Goal: Task Accomplishment & Management: Complete application form

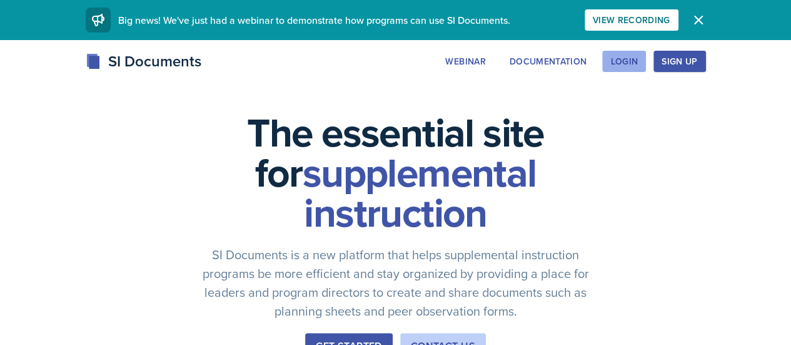
click at [638, 65] on div "Login" at bounding box center [624, 61] width 28 height 10
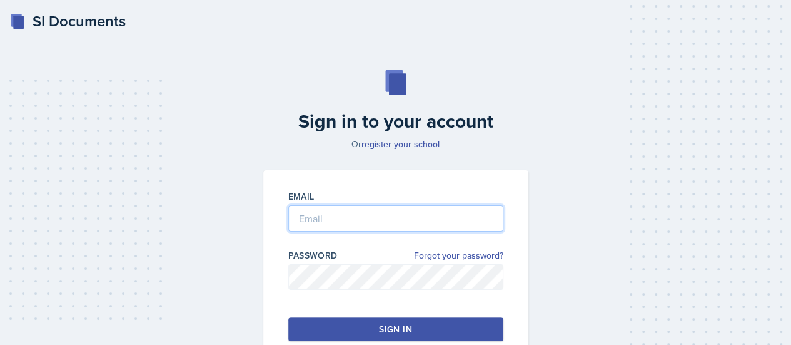
click at [354, 222] on input "email" at bounding box center [395, 218] width 215 height 26
type input "[EMAIL_ADDRESS][DOMAIN_NAME]"
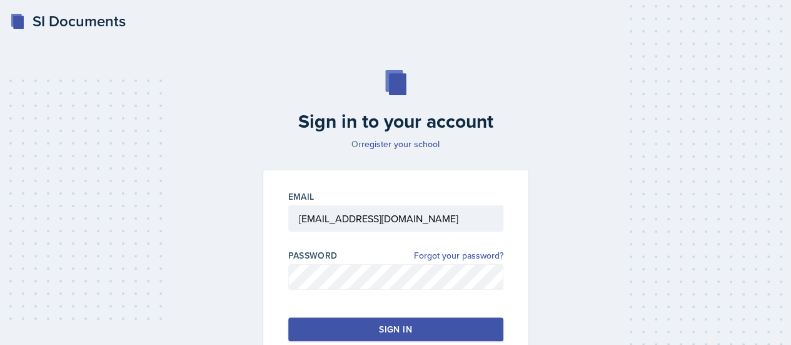
click at [368, 322] on button "Sign in" at bounding box center [395, 329] width 215 height 24
click at [401, 328] on div "Sign in" at bounding box center [395, 329] width 33 height 13
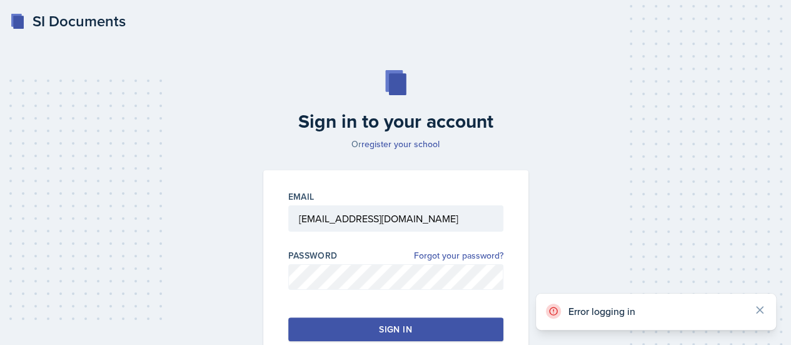
scroll to position [85, 0]
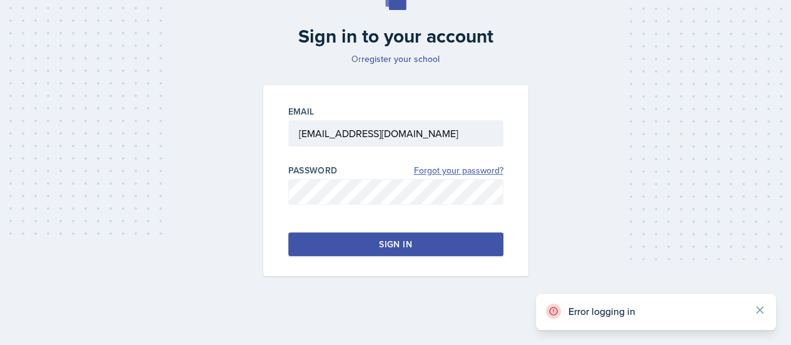
click at [447, 176] on link "Forgot your password?" at bounding box center [458, 170] width 89 height 13
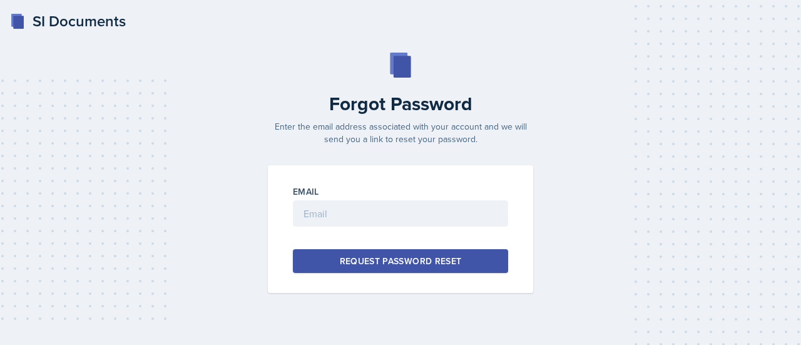
click at [421, 264] on div "Request Password Reset" at bounding box center [401, 261] width 122 height 13
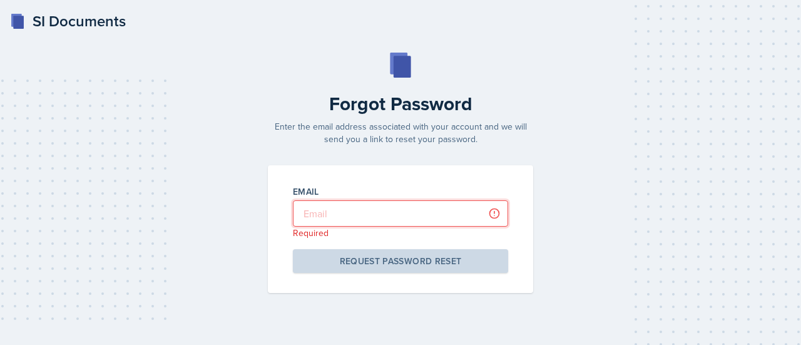
click at [349, 216] on input "email" at bounding box center [400, 213] width 215 height 26
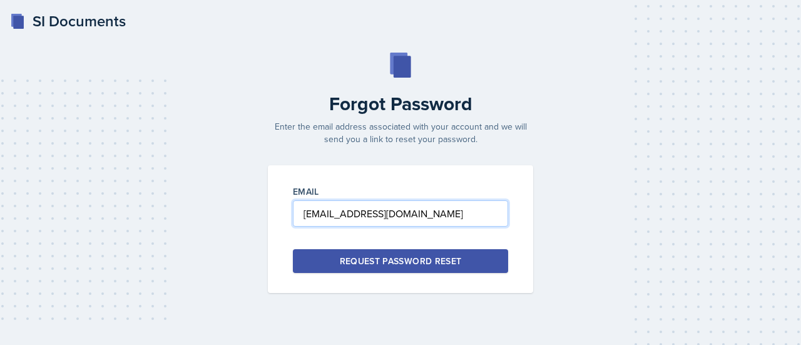
type input "[EMAIL_ADDRESS][DOMAIN_NAME]"
drag, startPoint x: 403, startPoint y: 273, endPoint x: 403, endPoint y: 263, distance: 10.0
click at [403, 263] on div "Email bxa5451@mavs.uta.edu Request Password Reset" at bounding box center [400, 229] width 265 height 128
click at [403, 263] on div "Request Password Reset" at bounding box center [401, 261] width 122 height 13
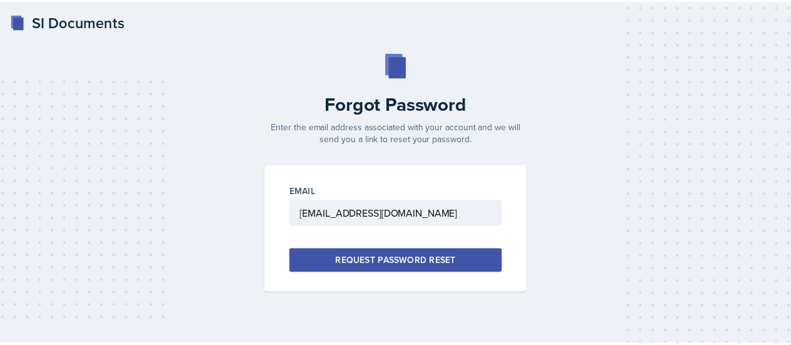
scroll to position [85, 0]
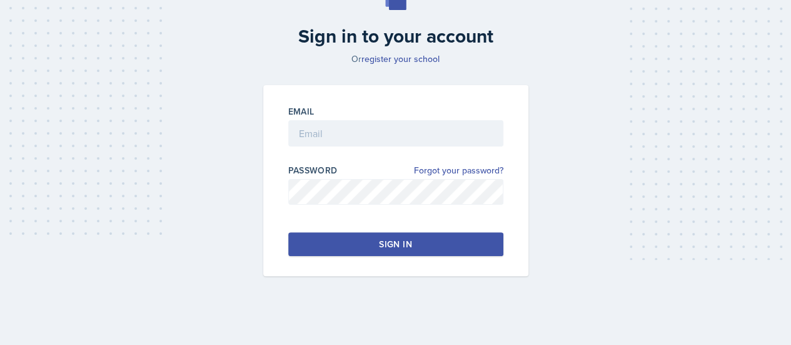
click at [396, 86] on div "Email Password Forgot your password? Sign in" at bounding box center [395, 180] width 265 height 191
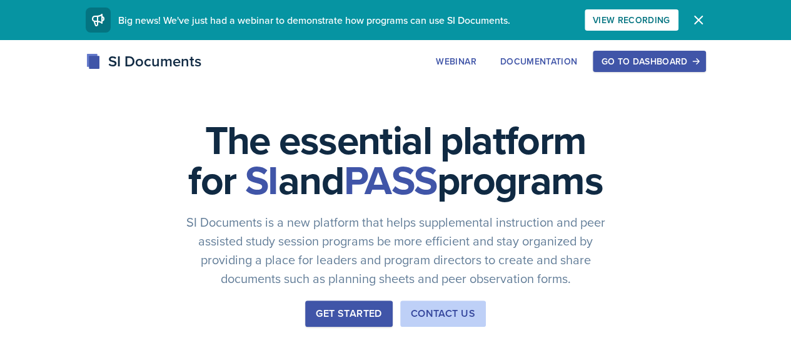
click at [86, 63] on div "SI Documents" at bounding box center [144, 61] width 116 height 23
click at [86, 61] on div "SI Documents" at bounding box center [144, 61] width 116 height 23
click at [578, 58] on div "Documentation" at bounding box center [539, 61] width 78 height 10
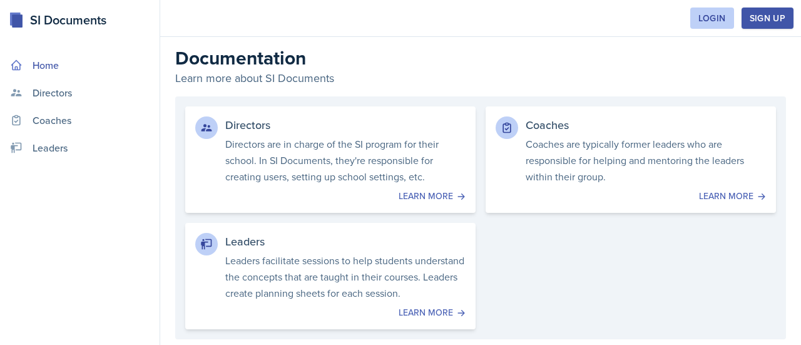
click at [44, 68] on link "Home" at bounding box center [79, 65] width 149 height 25
click at [284, 269] on p "Leaders facilitate sessions to help students understand the concepts that are t…" at bounding box center [345, 276] width 245 height 50
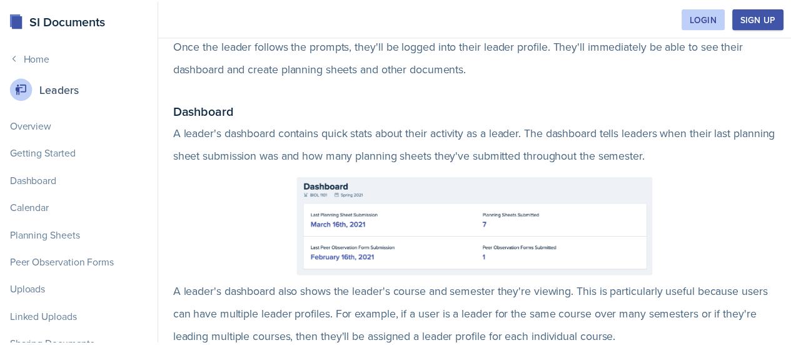
scroll to position [540, 0]
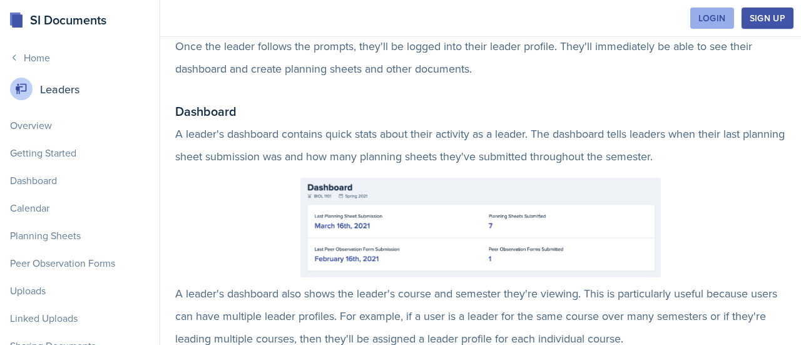
click at [727, 18] on button "Login" at bounding box center [712, 18] width 44 height 21
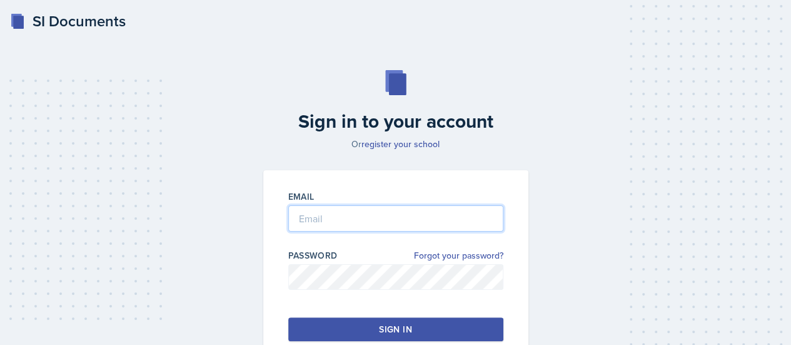
click at [375, 225] on input "email" at bounding box center [395, 218] width 215 height 26
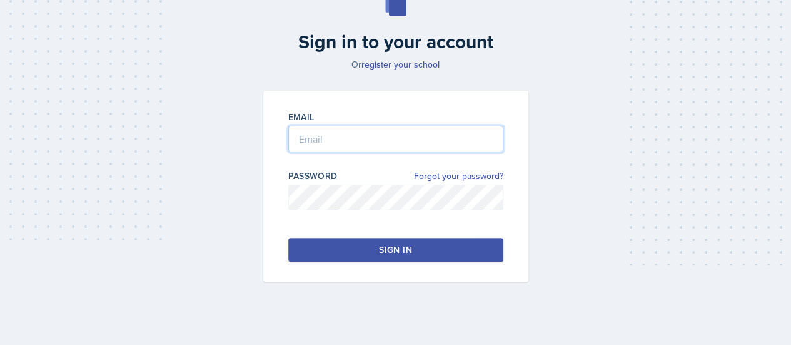
scroll to position [85, 0]
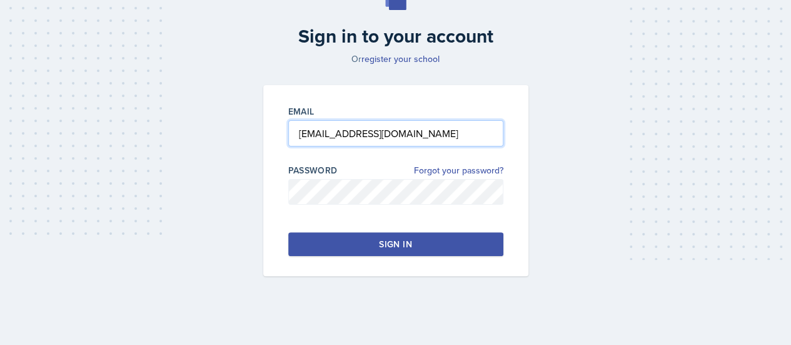
type input "[EMAIL_ADDRESS][DOMAIN_NAME]"
click at [380, 238] on div "Sign in" at bounding box center [395, 244] width 33 height 13
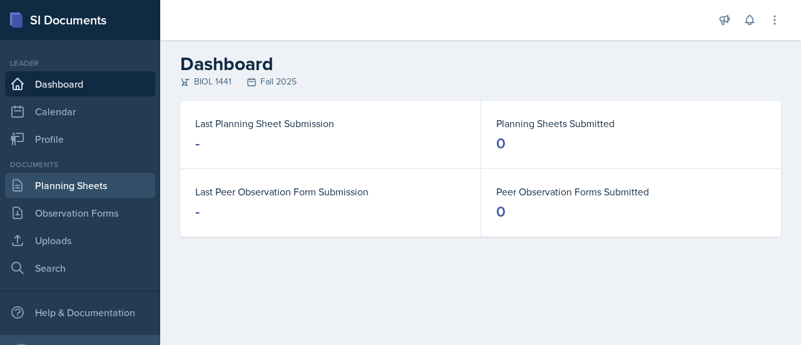
click at [74, 191] on link "Planning Sheets" at bounding box center [80, 185] width 150 height 25
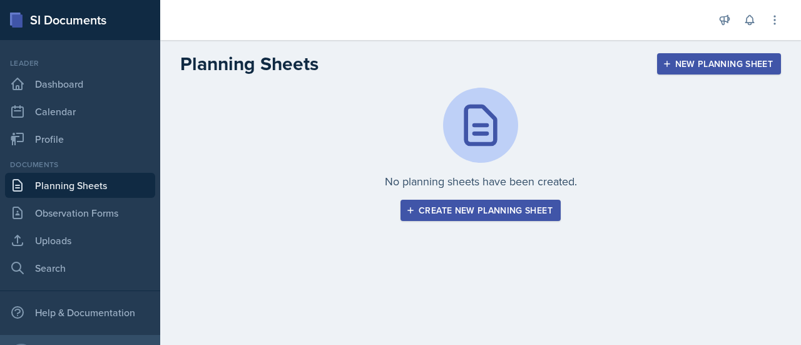
click at [503, 215] on div "Create new planning sheet" at bounding box center [480, 210] width 144 height 10
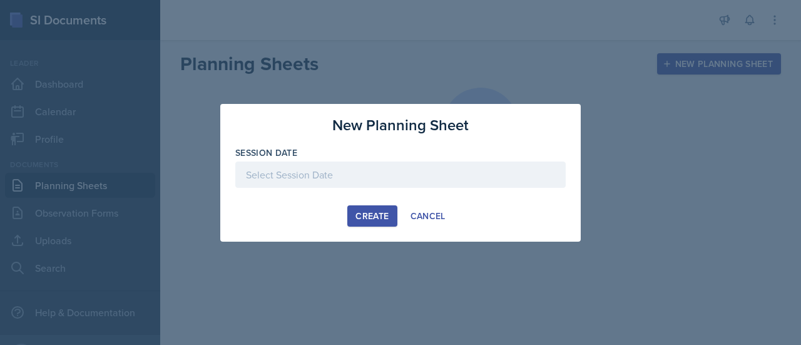
click at [323, 177] on div at bounding box center [400, 174] width 330 height 26
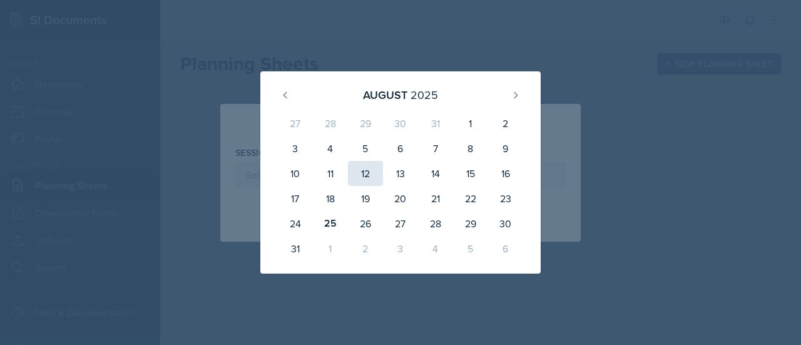
click at [355, 171] on div "12" at bounding box center [365, 173] width 35 height 25
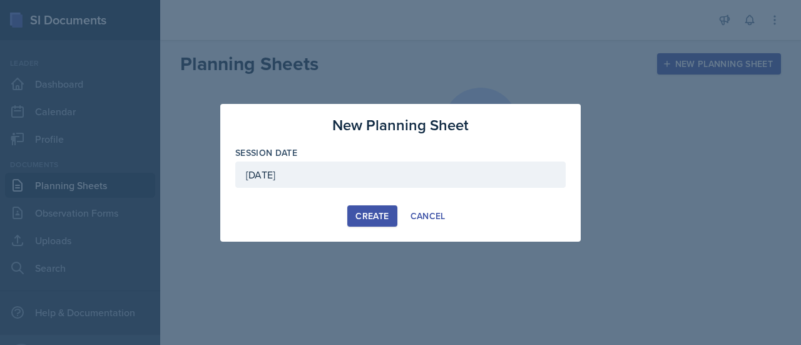
click at [335, 171] on div "[DATE]" at bounding box center [400, 174] width 330 height 26
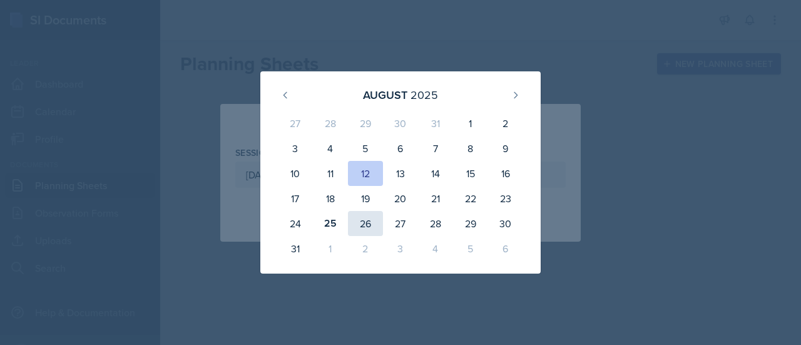
click at [361, 225] on div "26" at bounding box center [365, 223] width 35 height 25
type input "[DATE]"
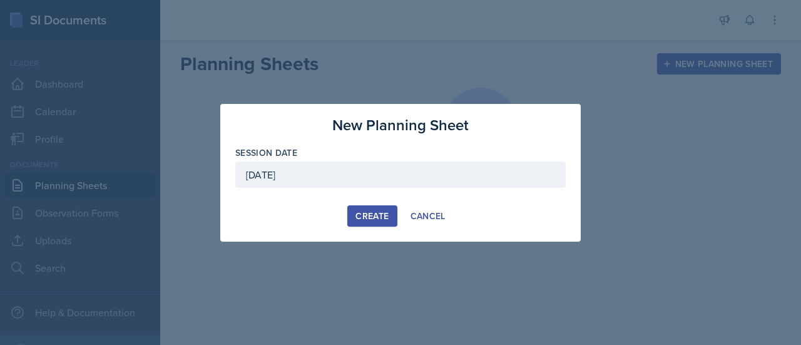
click at [375, 222] on button "Create" at bounding box center [371, 215] width 49 height 21
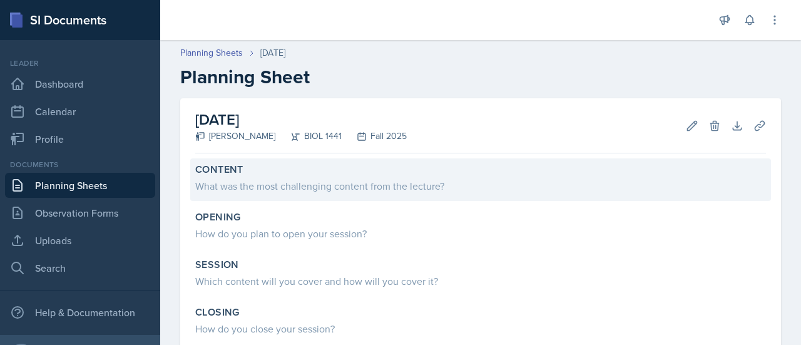
click at [282, 187] on div "What was the most challenging content from the lecture?" at bounding box center [480, 185] width 570 height 15
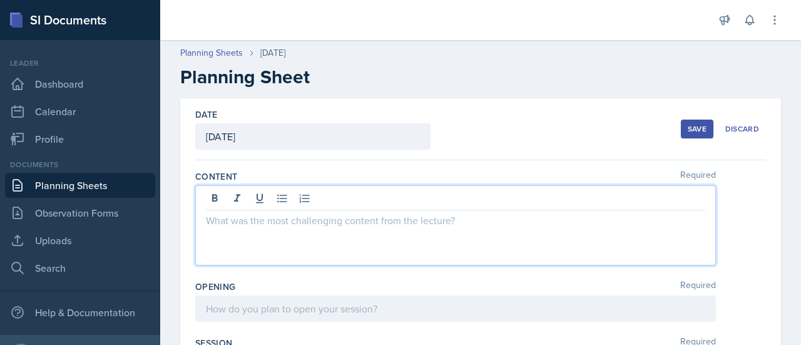
click at [286, 203] on div at bounding box center [455, 225] width 520 height 80
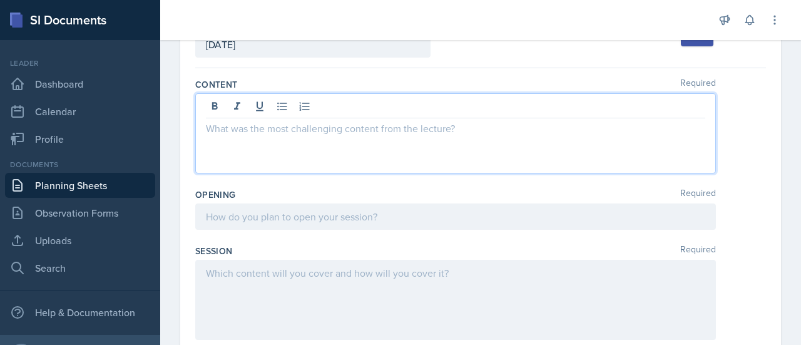
scroll to position [84, 0]
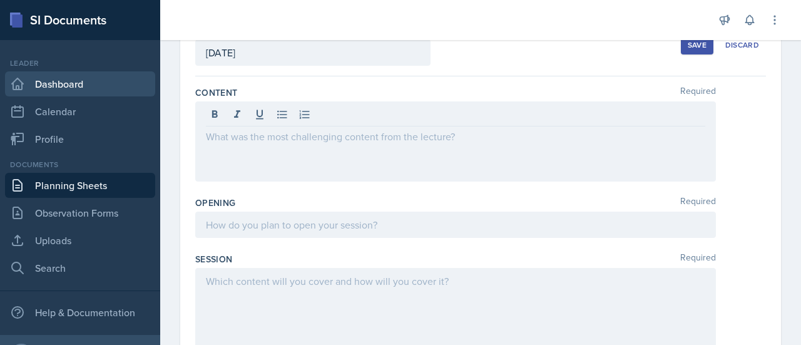
click at [70, 77] on link "Dashboard" at bounding box center [80, 83] width 150 height 25
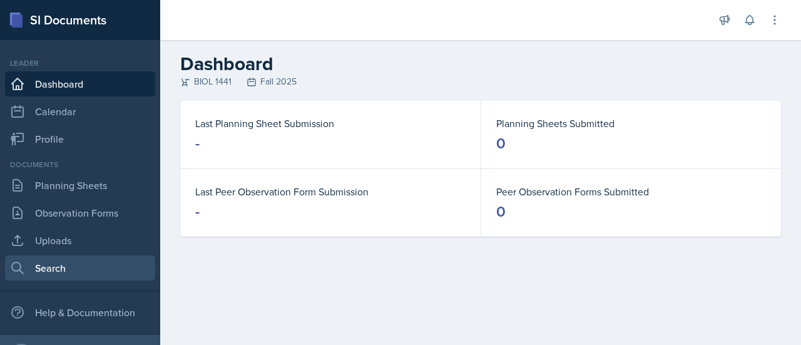
click at [69, 275] on link "Search" at bounding box center [80, 267] width 150 height 25
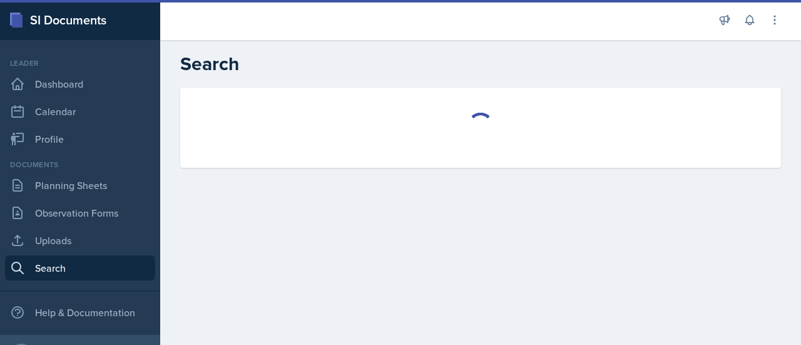
select select "all"
select select "1"
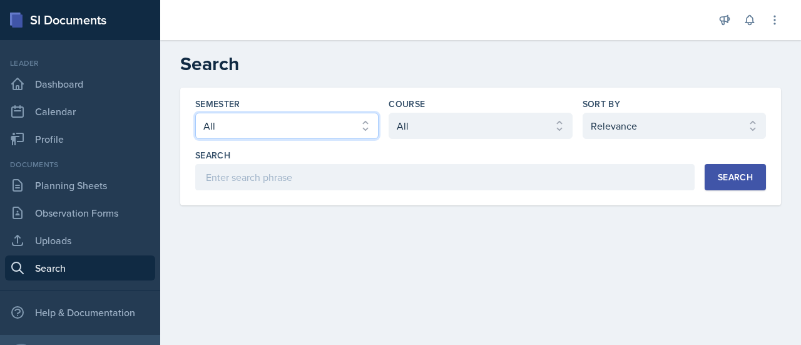
click at [354, 127] on select "Select semester All Fall 2025 Spring 2025 Fall 2024 Spring 2024 Fall 2023" at bounding box center [286, 126] width 183 height 26
select select "be49984f-99df-4d20-9869-866254f619e9"
click at [195, 113] on select "Select semester All Fall 2025 Spring 2025 Fall 2024 Spring 2024 Fall 2023" at bounding box center [286, 126] width 183 height 26
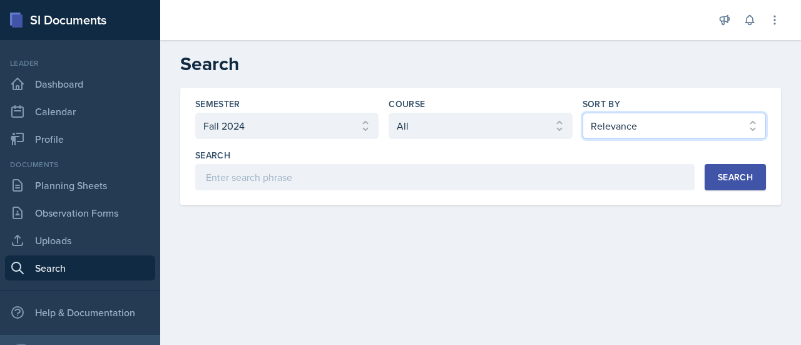
click at [615, 129] on select "Select sort by Relevance Document Date (Asc) Document Date (Desc)" at bounding box center [673, 126] width 183 height 26
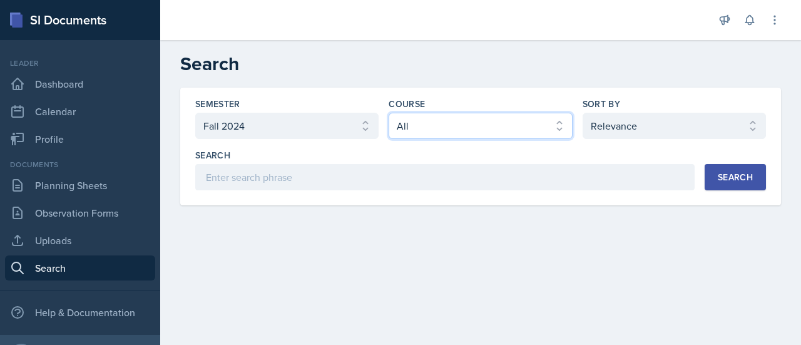
click at [430, 130] on select "Select course All ASTR 1345 BIOL 1345 BIOL 1441 BIOL 1442 BIOL 2300 BIOL 2444 B…" at bounding box center [479, 126] width 183 height 26
select select "2e263679-d834-47af-91bc-e3d071885f84"
click at [388, 113] on select "Select course All ASTR 1345 BIOL 1345 BIOL 1441 BIOL 1442 BIOL 2300 BIOL 2444 B…" at bounding box center [479, 126] width 183 height 26
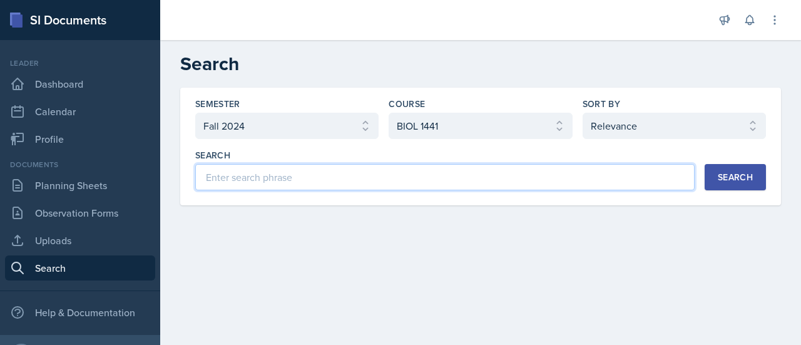
click at [305, 175] on input at bounding box center [444, 177] width 499 height 26
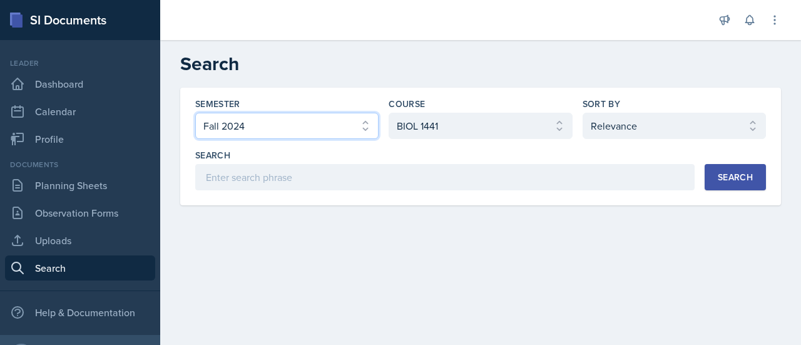
click at [341, 128] on select "Select semester All Fall 2025 Spring 2025 Fall 2024 Spring 2024 Fall 2023" at bounding box center [286, 126] width 183 height 26
select select "all"
click at [195, 113] on select "Select semester All Fall 2025 Spring 2025 Fall 2024 Spring 2024 Fall 2023" at bounding box center [286, 126] width 183 height 26
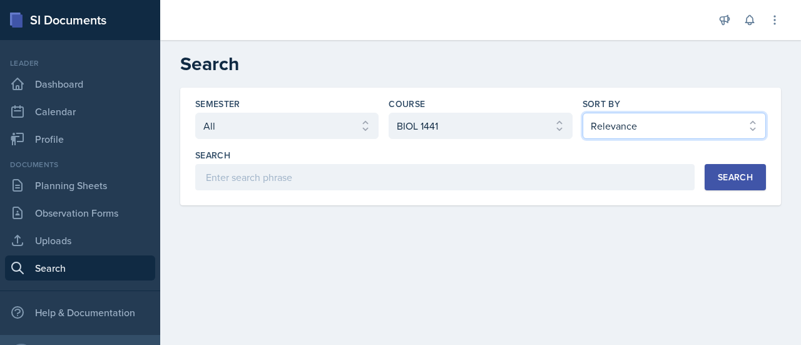
click at [609, 119] on select "Select sort by Relevance Document Date (Asc) Document Date (Desc)" at bounding box center [673, 126] width 183 height 26
select select "2"
click at [582, 113] on select "Select sort by Relevance Document Date (Asc) Document Date (Desc)" at bounding box center [673, 126] width 183 height 26
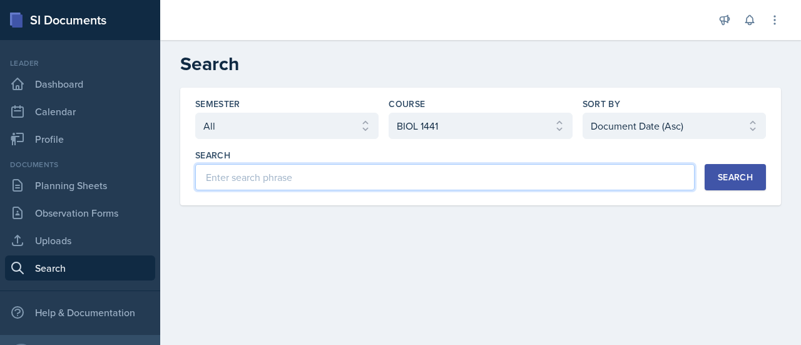
click at [400, 178] on input at bounding box center [444, 177] width 499 height 26
type input "First"
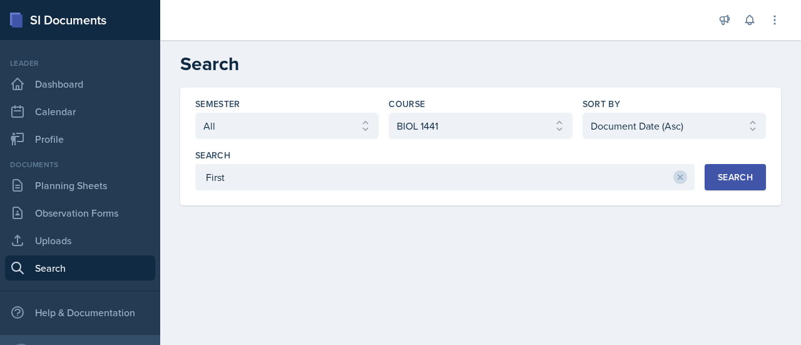
click at [742, 176] on div "Search" at bounding box center [734, 177] width 35 height 10
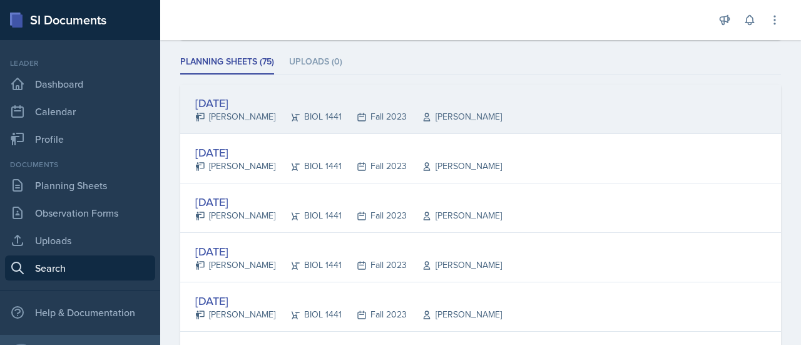
scroll to position [124, 0]
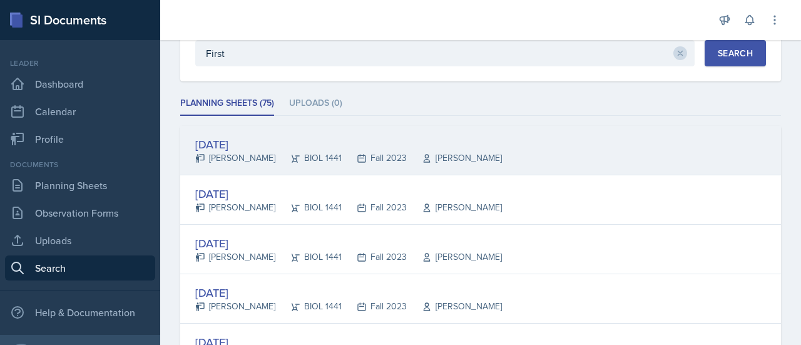
click at [234, 139] on div "[DATE]" at bounding box center [348, 144] width 306 height 17
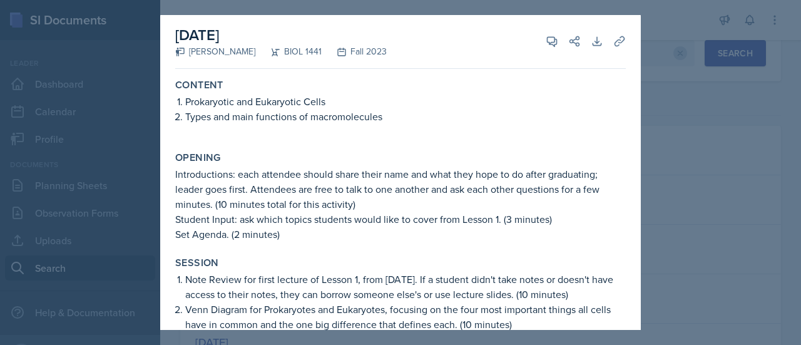
scroll to position [0, 0]
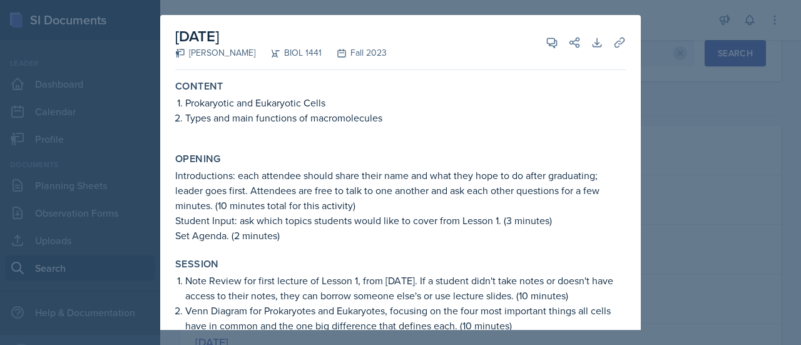
click at [662, 61] on div at bounding box center [400, 172] width 801 height 345
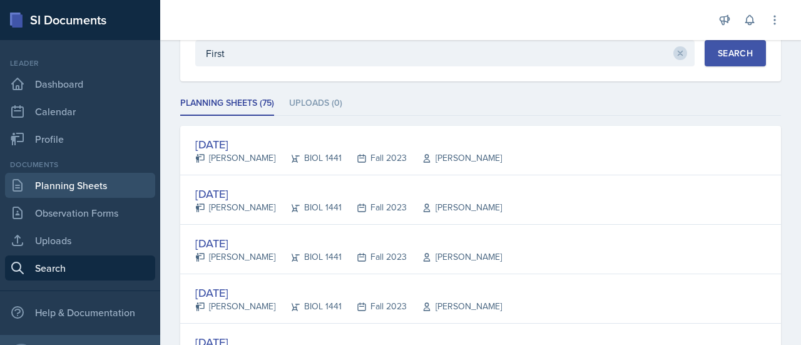
click at [79, 183] on link "Planning Sheets" at bounding box center [80, 185] width 150 height 25
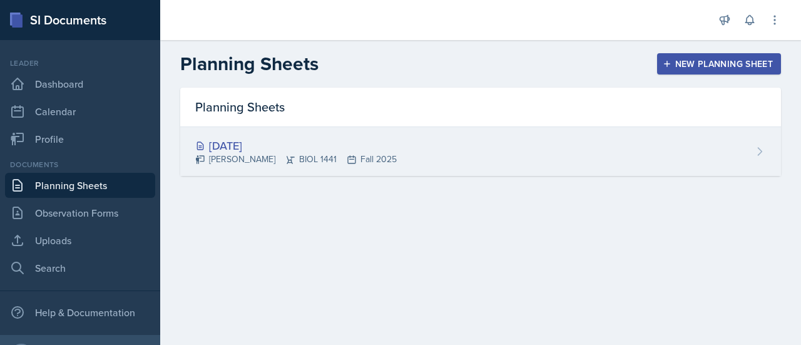
click at [253, 149] on div "[DATE]" at bounding box center [295, 145] width 201 height 17
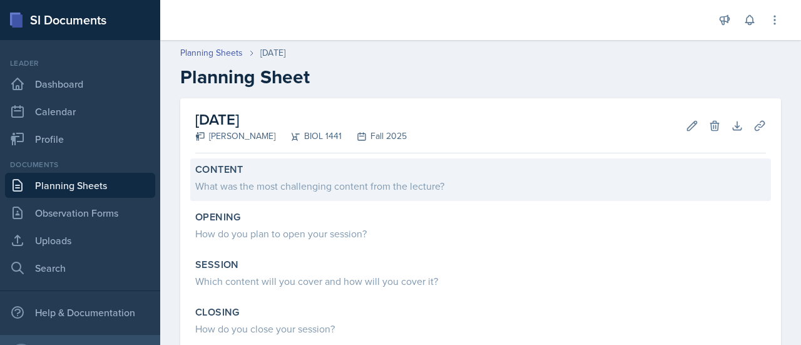
click at [269, 178] on div "What was the most challenging content from the lecture?" at bounding box center [480, 185] width 570 height 15
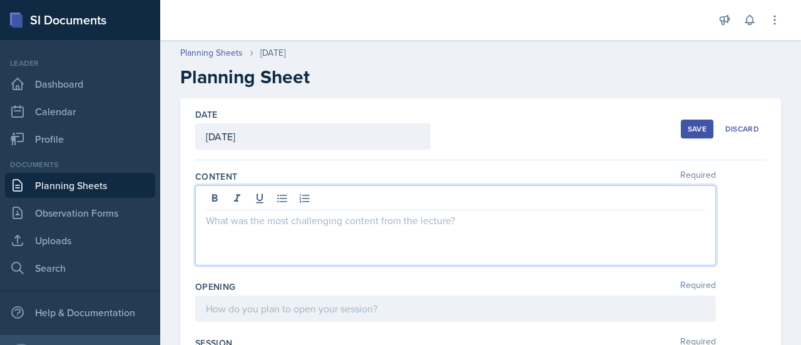
click at [244, 201] on div at bounding box center [455, 225] width 520 height 80
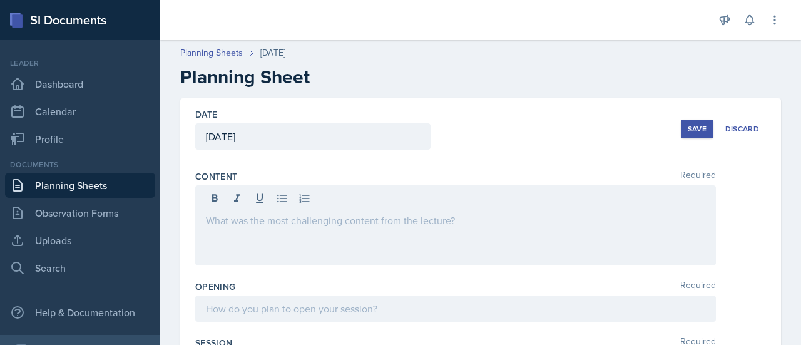
click at [271, 154] on div "Date [DATE] [DATE] 27 28 29 30 31 1 2 3 4 5 6 7 8 9 10 11 12 13 14 15 16 17 18 …" at bounding box center [480, 129] width 570 height 62
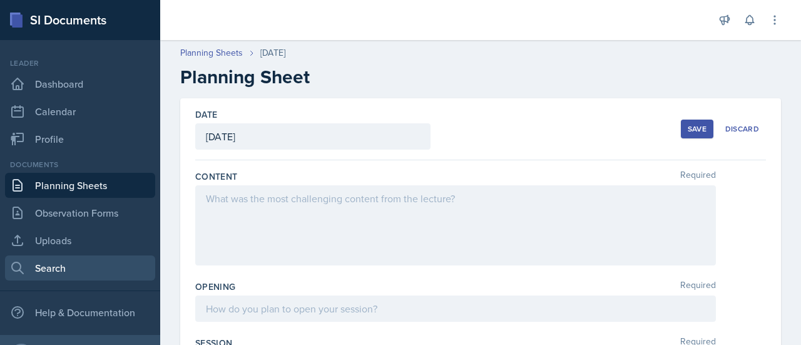
click at [58, 274] on link "Search" at bounding box center [80, 267] width 150 height 25
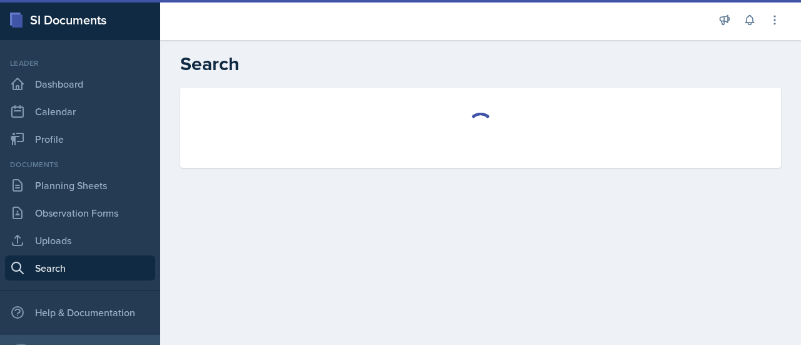
select select "all"
select select "1"
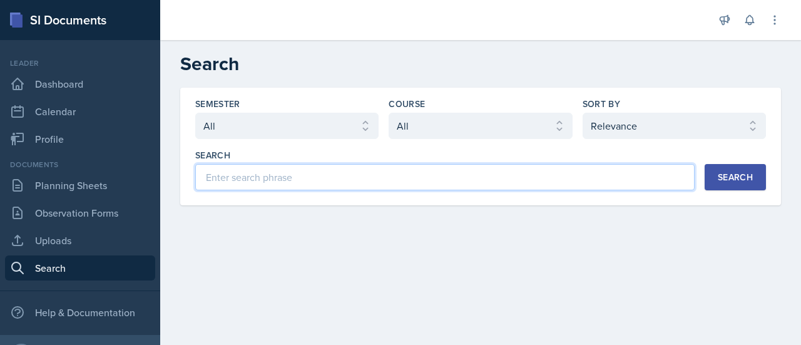
click at [283, 173] on input at bounding box center [444, 177] width 499 height 26
type input "first"
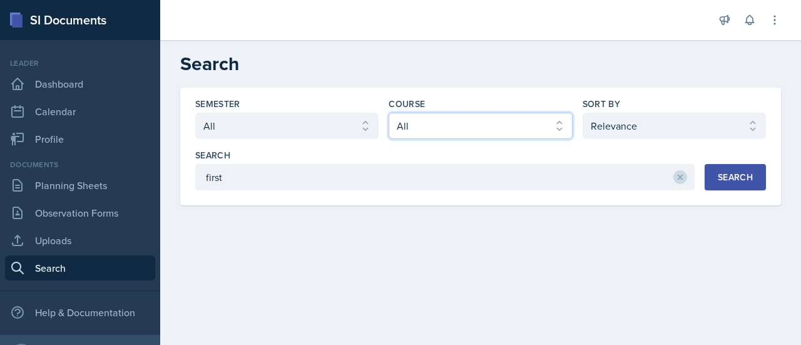
click at [465, 132] on select "Select course All ASTR 1345 BIOL 1345 BIOL 1441 BIOL 1442 BIOL 2300 BIOL 2444 B…" at bounding box center [479, 126] width 183 height 26
select select "2e263679-d834-47af-91bc-e3d071885f84"
click at [388, 113] on select "Select course All ASTR 1345 BIOL 1345 BIOL 1441 BIOL 1442 BIOL 2300 BIOL 2444 B…" at bounding box center [479, 126] width 183 height 26
click at [716, 182] on button "Search" at bounding box center [734, 177] width 61 height 26
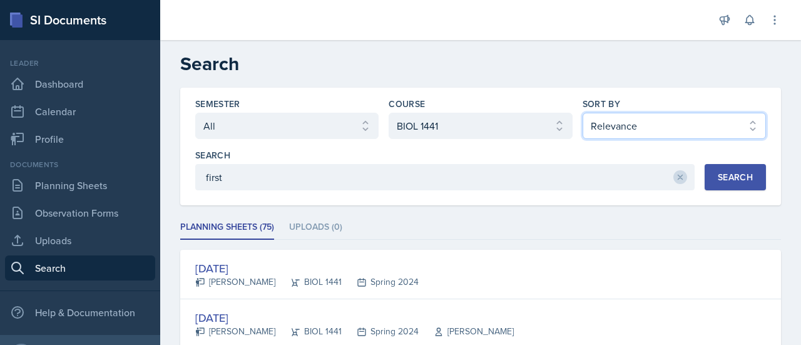
click at [638, 129] on select "Select sort by Relevance Document Date (Asc) Document Date (Desc)" at bounding box center [673, 126] width 183 height 26
select select "2"
click at [582, 113] on select "Select sort by Relevance Document Date (Asc) Document Date (Desc)" at bounding box center [673, 126] width 183 height 26
click at [736, 167] on button "Search" at bounding box center [734, 177] width 61 height 26
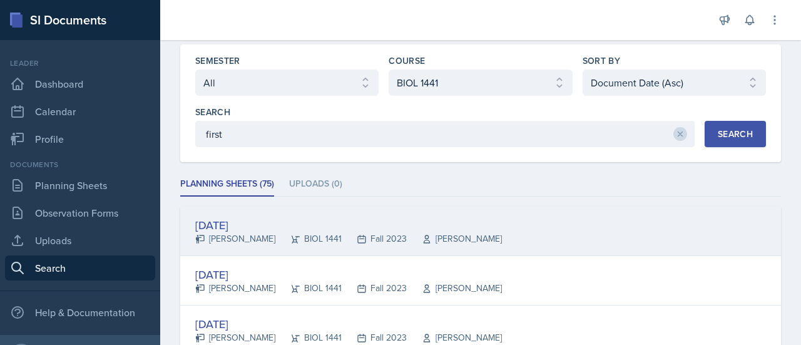
scroll to position [48, 0]
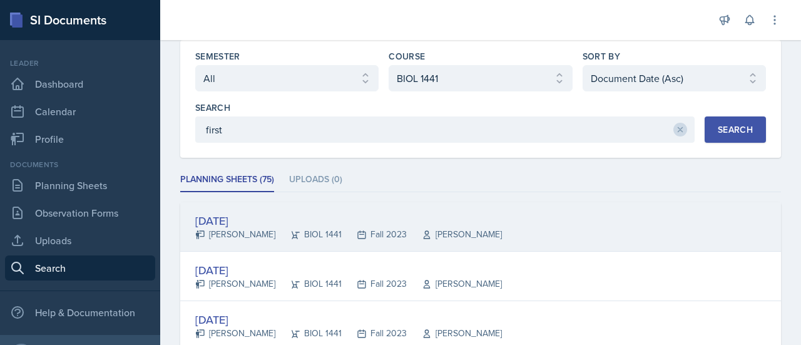
click at [237, 215] on div "[DATE]" at bounding box center [348, 220] width 306 height 17
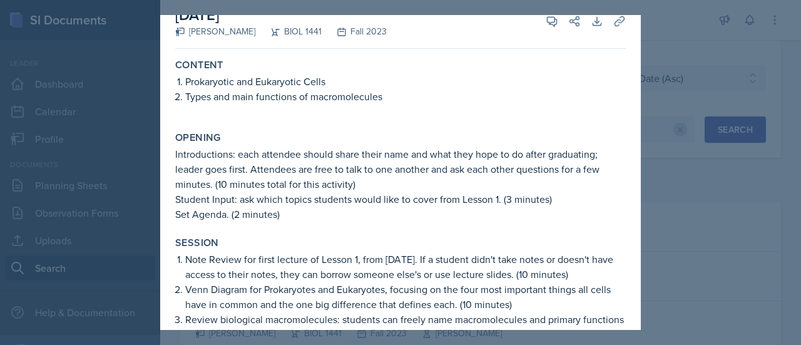
scroll to position [23, 0]
click at [664, 48] on div at bounding box center [400, 172] width 801 height 345
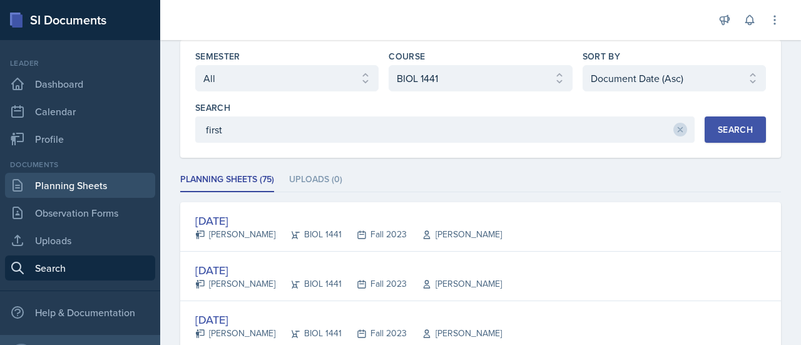
click at [101, 186] on link "Planning Sheets" at bounding box center [80, 185] width 150 height 25
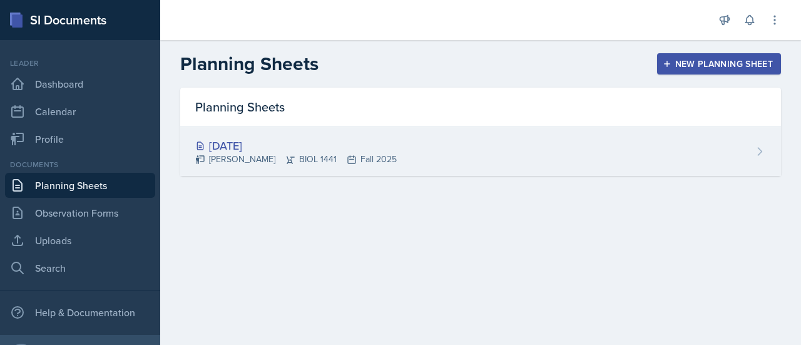
click at [271, 141] on div "[DATE]" at bounding box center [295, 145] width 201 height 17
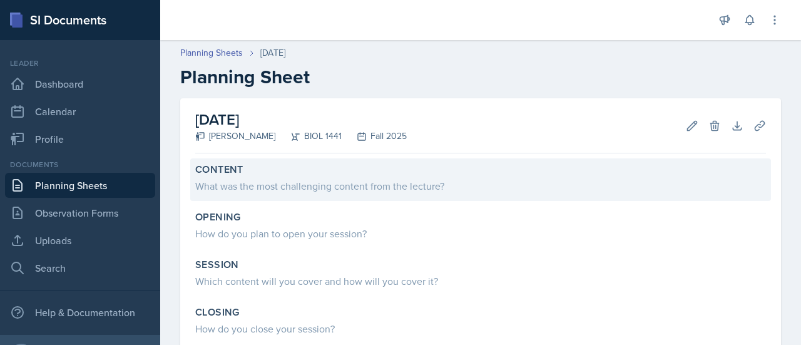
click at [258, 176] on div "What was the most challenging content from the lecture?" at bounding box center [480, 185] width 570 height 18
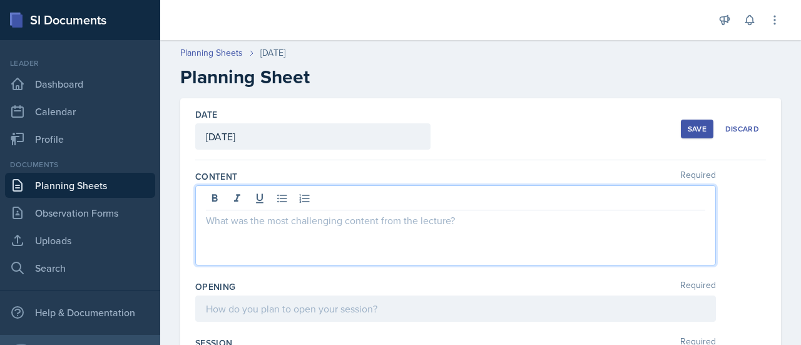
click at [221, 193] on div at bounding box center [455, 225] width 520 height 80
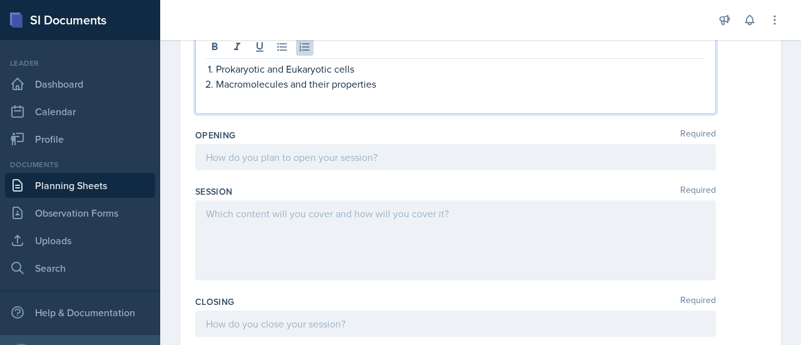
scroll to position [173, 0]
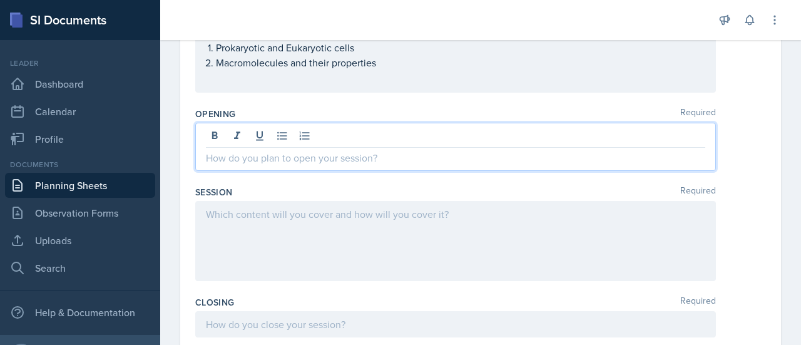
click at [291, 162] on p at bounding box center [455, 157] width 499 height 15
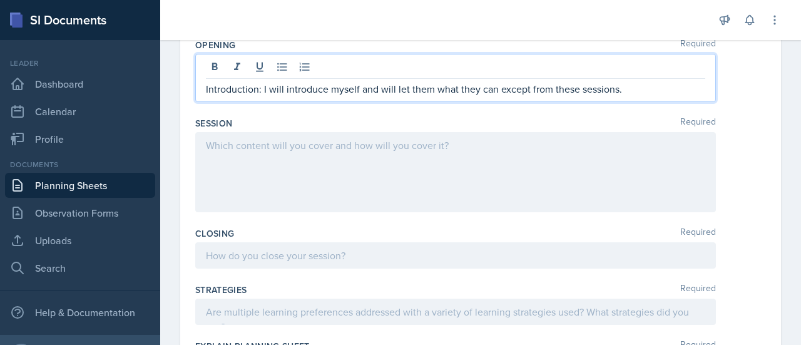
scroll to position [240, 0]
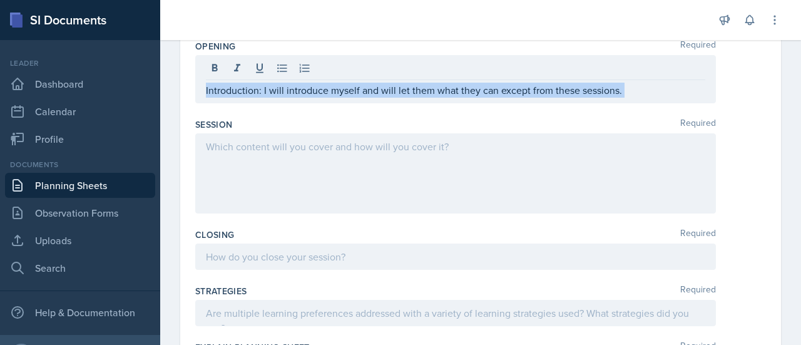
drag, startPoint x: 622, startPoint y: 99, endPoint x: 197, endPoint y: 97, distance: 424.7
click at [197, 97] on div "Introduction: I will introduce myself and will let them what they can except fr…" at bounding box center [455, 79] width 520 height 48
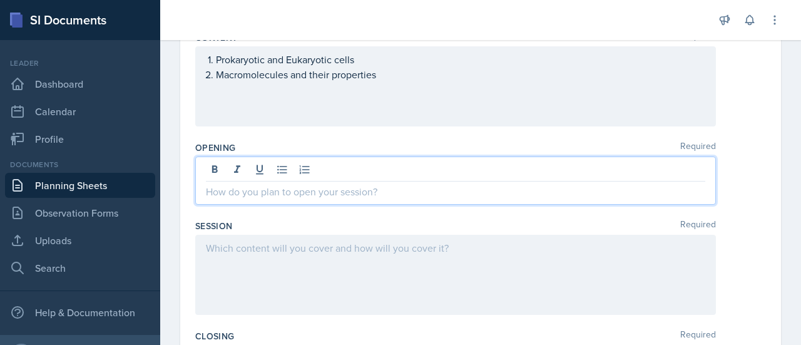
scroll to position [20, 0]
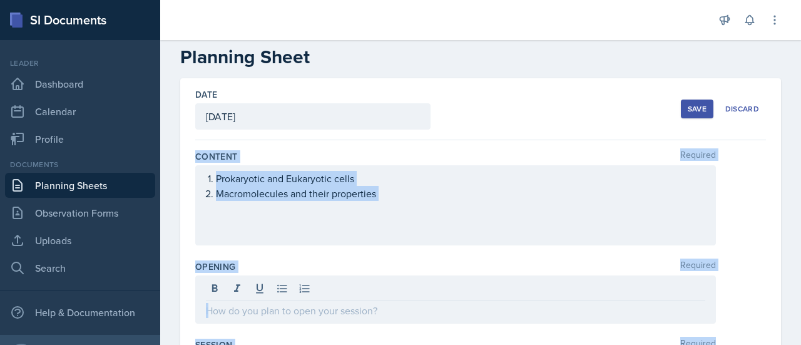
drag, startPoint x: 196, startPoint y: 153, endPoint x: 389, endPoint y: 363, distance: 285.1
click at [389, 344] on html "SI Documents Leader Dashboard Calendar Profile Documents Planning Sheets Observ…" at bounding box center [400, 172] width 801 height 345
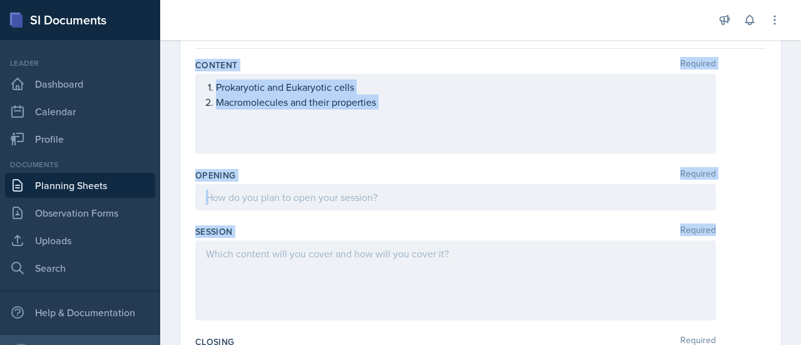
click at [440, 164] on div "Opening Required" at bounding box center [480, 192] width 570 height 56
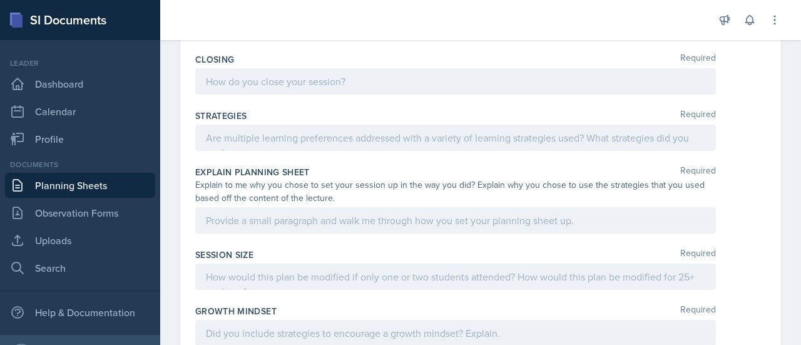
scroll to position [553, 0]
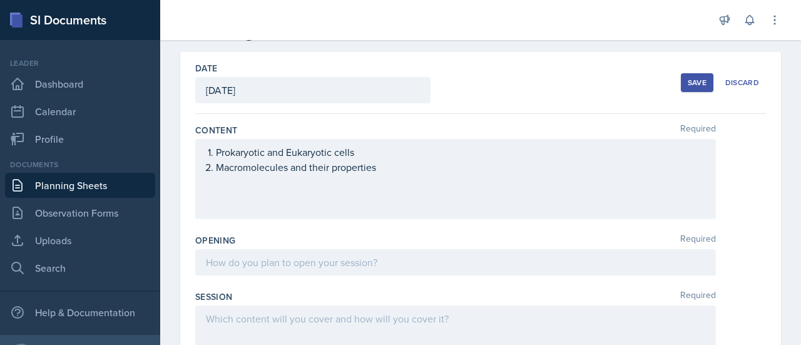
scroll to position [17, 0]
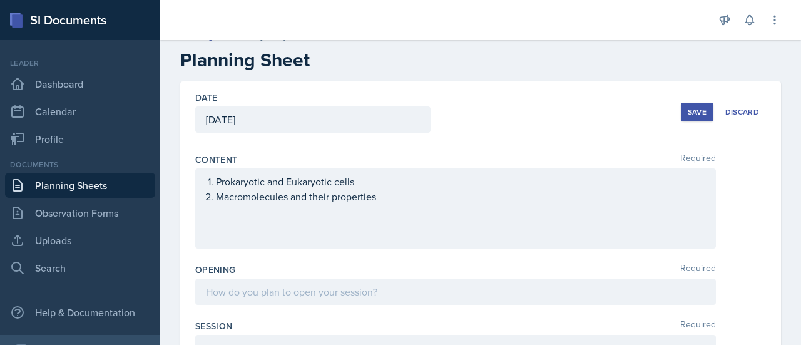
click at [687, 111] on div "Save" at bounding box center [696, 112] width 19 height 10
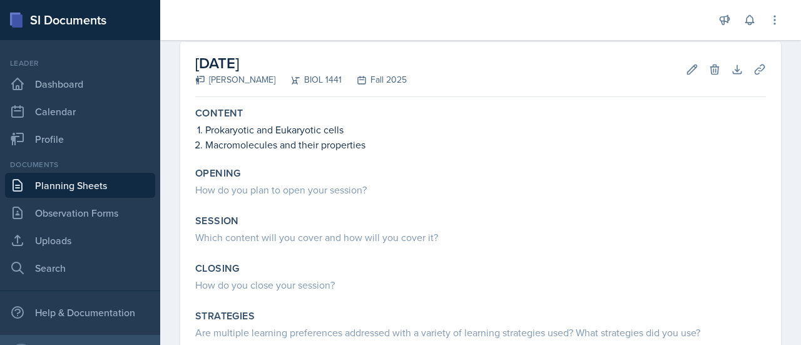
scroll to position [0, 0]
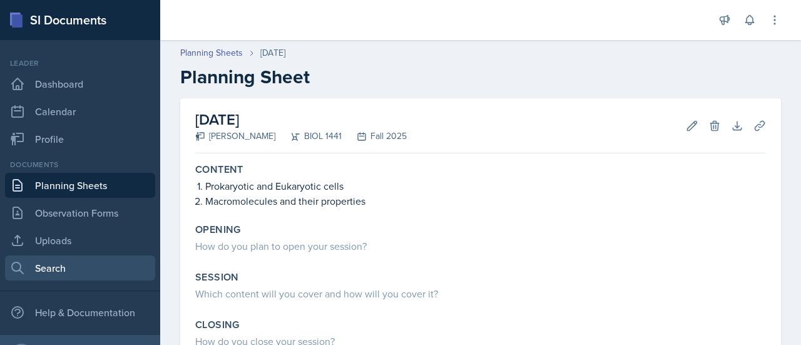
click at [60, 261] on link "Search" at bounding box center [80, 267] width 150 height 25
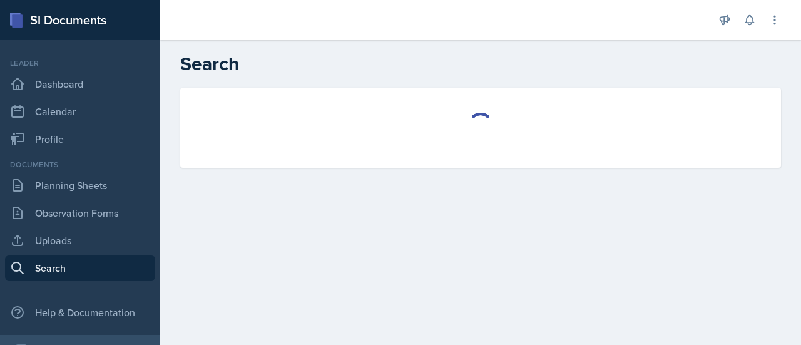
select select "all"
select select "1"
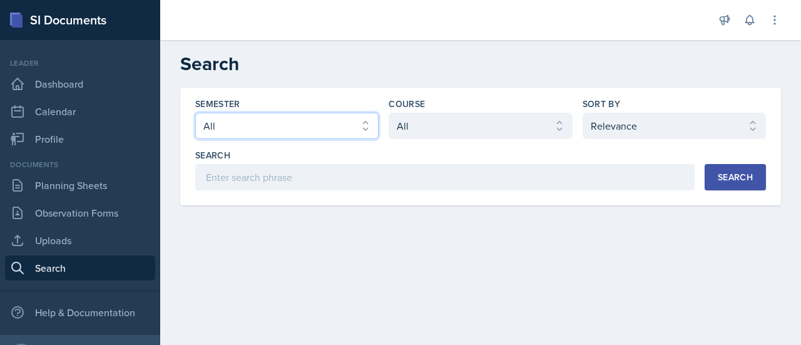
click at [370, 118] on select "Select semester All Fall 2025 Spring 2025 Fall 2024 Spring 2024 Fall 2023" at bounding box center [286, 126] width 183 height 26
click at [442, 111] on div "Course Select course All ASTR 1345 BIOL 1345 BIOL 1441 BIOL 1442 BIOL 2300 BIOL…" at bounding box center [479, 118] width 183 height 41
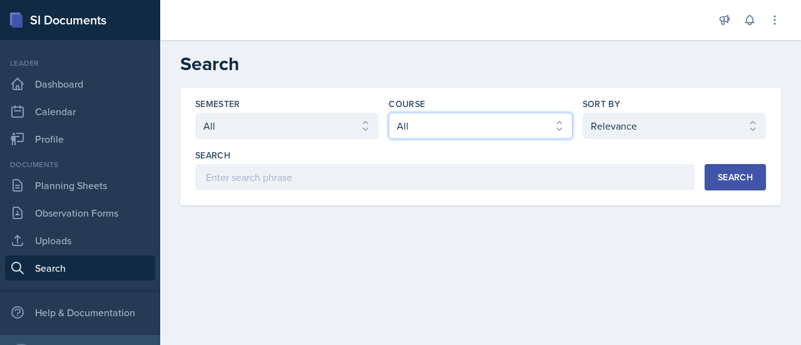
click at [456, 121] on select "Select course All ASTR 1345 BIOL 1345 BIOL 1441 BIOL 1442 BIOL 2300 BIOL 2444 B…" at bounding box center [479, 126] width 183 height 26
select select "2e263679-d834-47af-91bc-e3d071885f84"
click at [388, 113] on select "Select course All ASTR 1345 BIOL 1345 BIOL 1441 BIOL 1442 BIOL 2300 BIOL 2444 B…" at bounding box center [479, 126] width 183 height 26
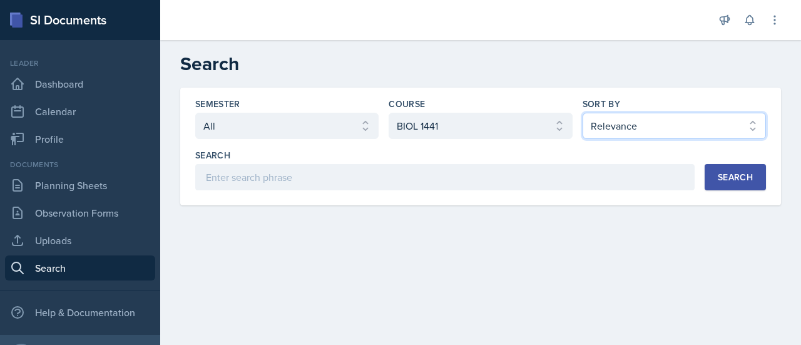
click at [695, 117] on select "Select sort by Relevance Document Date (Asc) Document Date (Desc)" at bounding box center [673, 126] width 183 height 26
select select "2"
click at [582, 113] on select "Select sort by Relevance Document Date (Asc) Document Date (Desc)" at bounding box center [673, 126] width 183 height 26
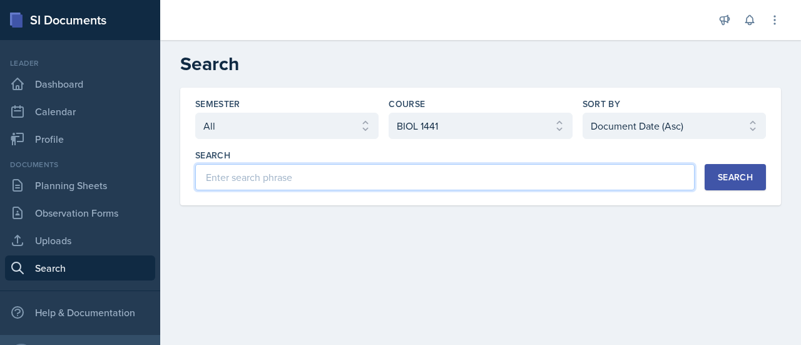
click at [609, 181] on input at bounding box center [444, 177] width 499 height 26
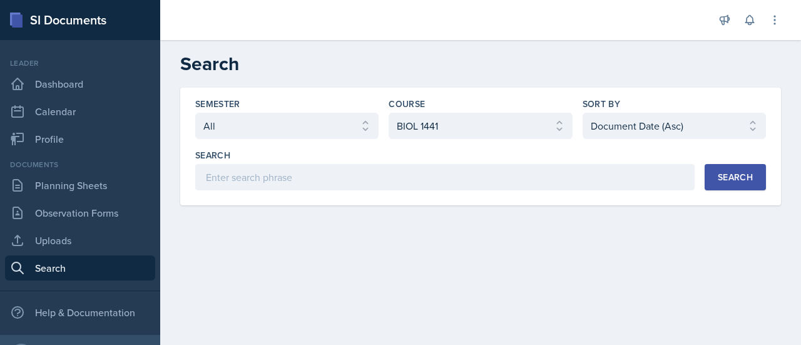
click at [756, 171] on button "Search" at bounding box center [734, 177] width 61 height 26
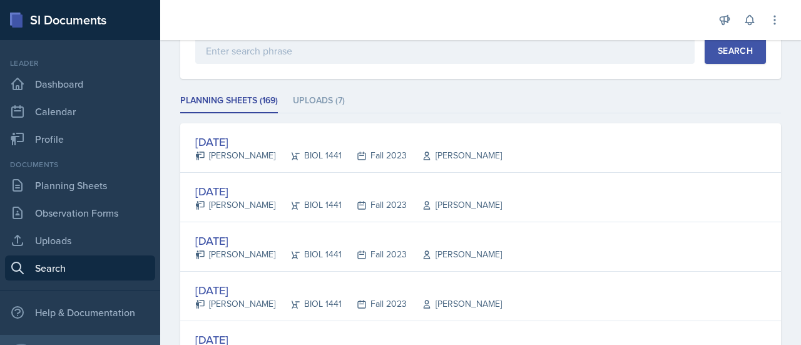
scroll to position [137, 0]
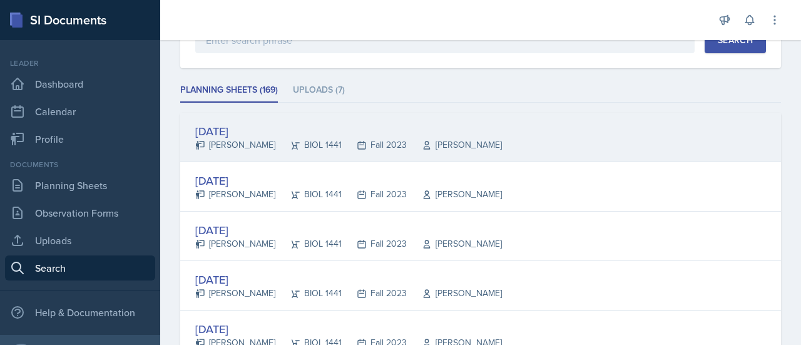
click at [283, 126] on div "[DATE]" at bounding box center [348, 131] width 306 height 17
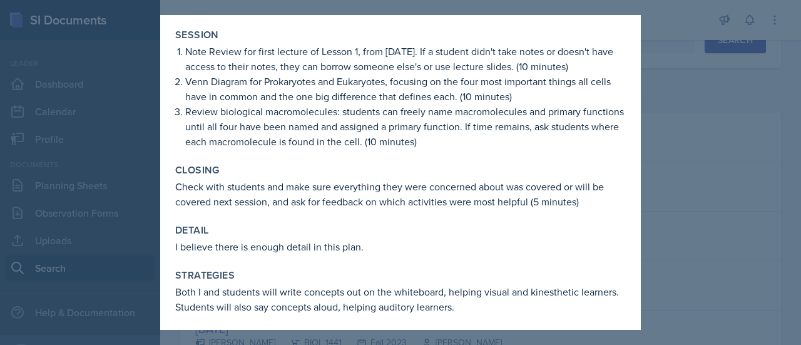
scroll to position [0, 0]
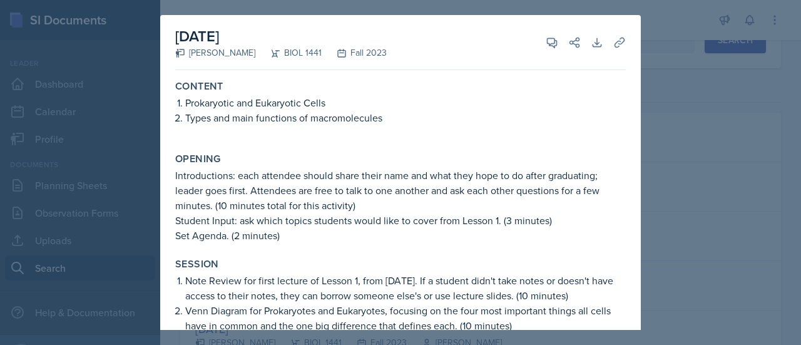
click at [645, 46] on div at bounding box center [400, 172] width 801 height 345
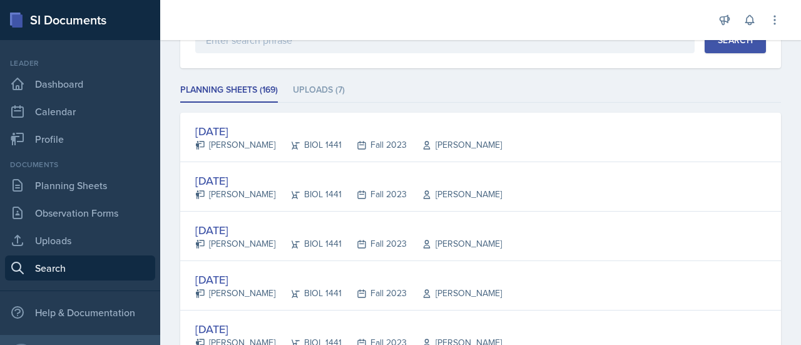
click at [81, 198] on div "Documents Planning Sheets Observation Forms Uploads Search" at bounding box center [80, 219] width 150 height 121
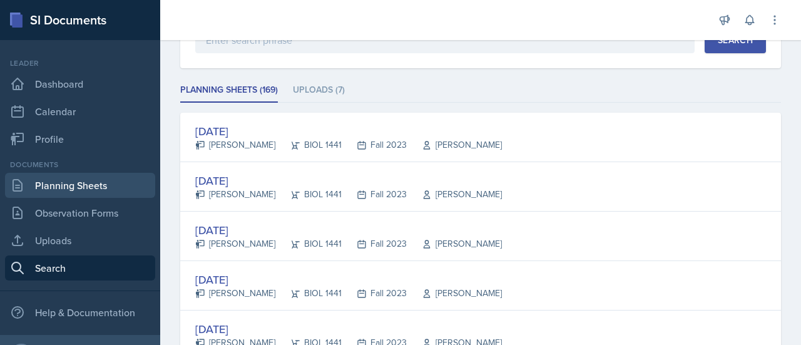
click at [86, 192] on link "Planning Sheets" at bounding box center [80, 185] width 150 height 25
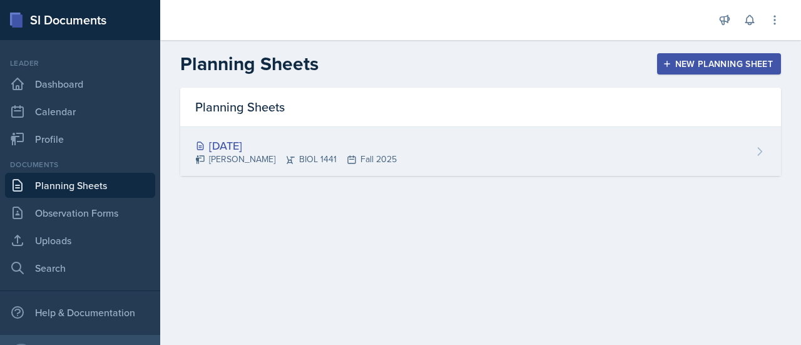
click at [273, 139] on div "[DATE]" at bounding box center [295, 145] width 201 height 17
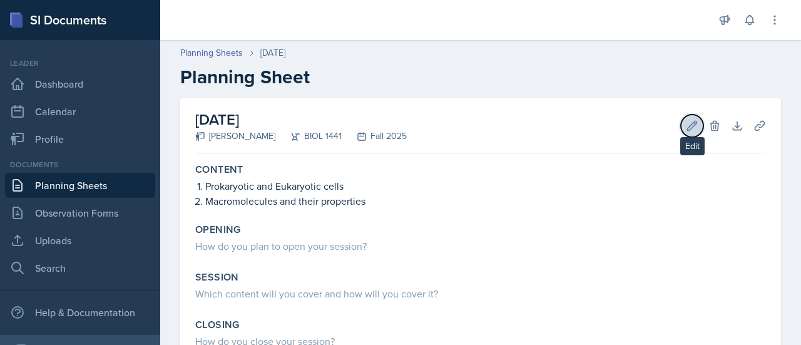
click at [685, 127] on icon at bounding box center [691, 125] width 13 height 13
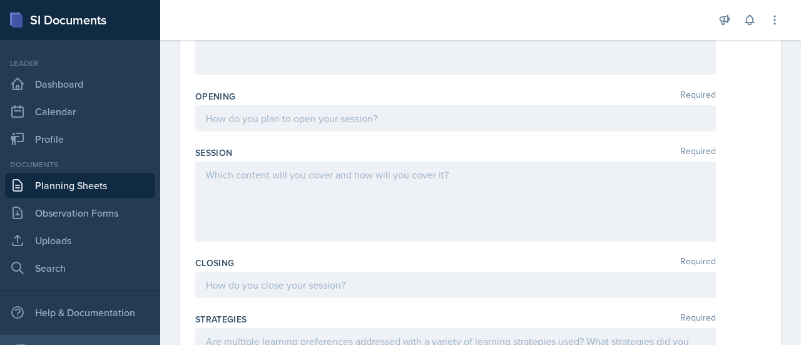
scroll to position [211, 0]
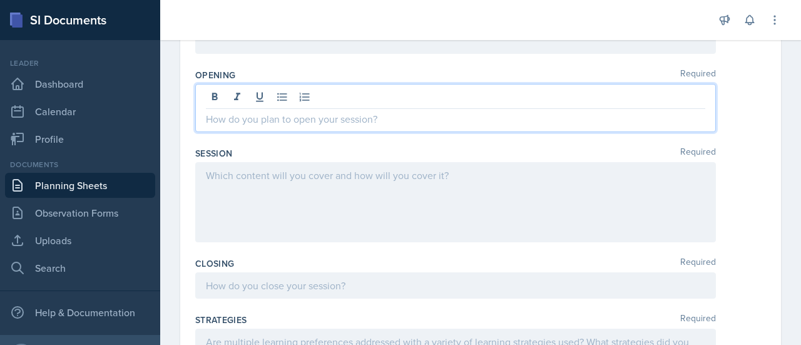
click at [294, 115] on p at bounding box center [455, 118] width 499 height 15
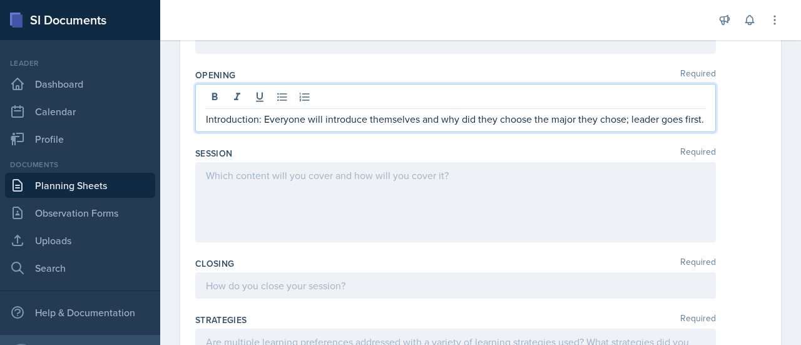
click at [616, 118] on p "Introduction: Everyone will introduce themselves and why did they choose the ma…" at bounding box center [455, 118] width 499 height 15
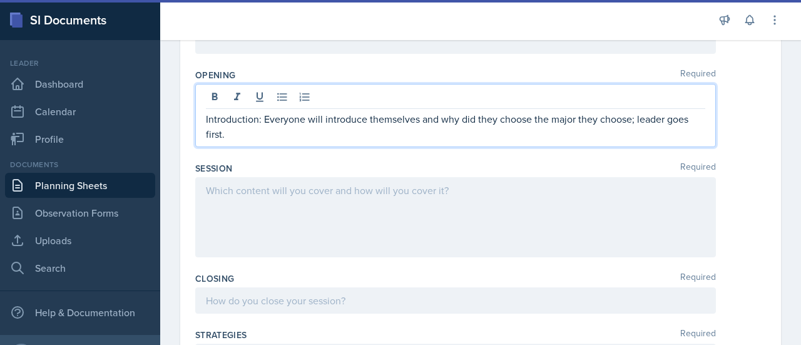
click at [248, 134] on p "Introduction: Everyone will introduce themselves and why did they choose the ma…" at bounding box center [455, 126] width 499 height 30
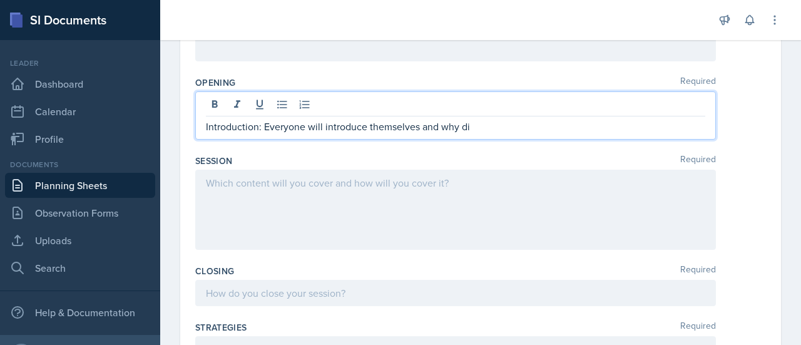
scroll to position [203, 0]
click at [466, 128] on p "Introduction: Everyone will introduce themselves and what did they do this summ…" at bounding box center [455, 127] width 499 height 15
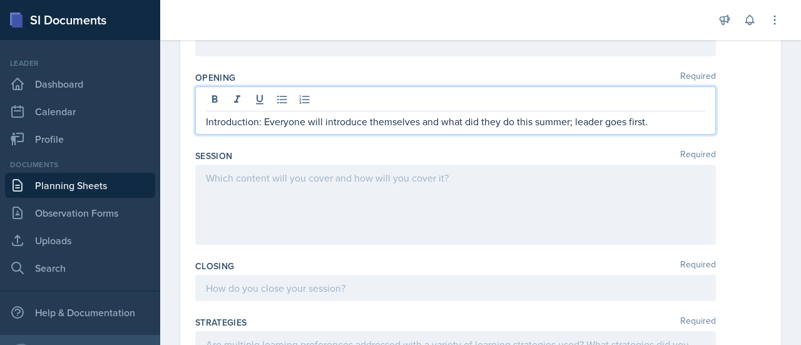
scroll to position [210, 0]
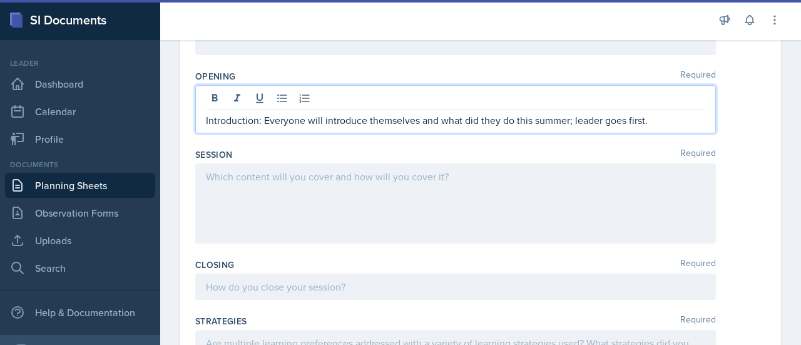
click at [660, 118] on p "Introduction: Everyone will introduce themselves and what did they do this summ…" at bounding box center [455, 120] width 499 height 15
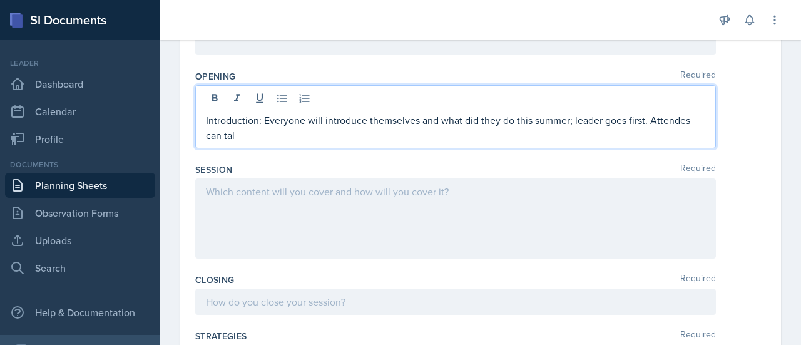
click at [680, 123] on p "Introduction: Everyone will introduce themselves and what did they do this summ…" at bounding box center [455, 128] width 499 height 30
click at [301, 141] on p "Introduction: Everyone will introduce themselves and what did they do this summ…" at bounding box center [455, 128] width 499 height 30
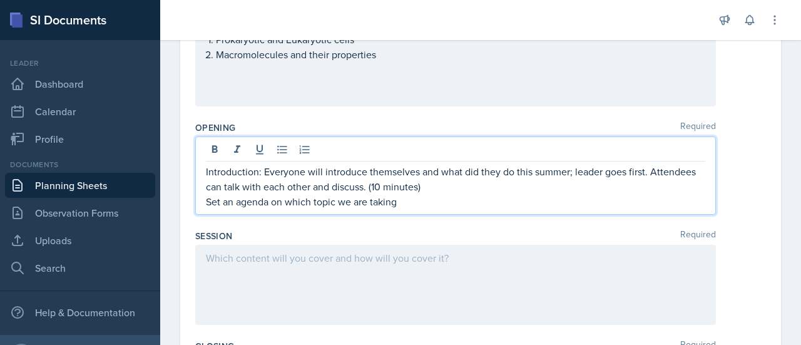
scroll to position [180, 0]
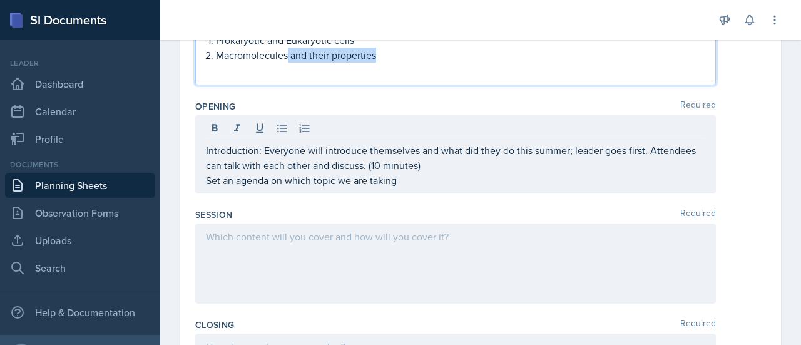
drag, startPoint x: 388, startPoint y: 53, endPoint x: 286, endPoint y: 52, distance: 101.3
click at [286, 52] on p "Macromolecules and their properties" at bounding box center [460, 55] width 489 height 15
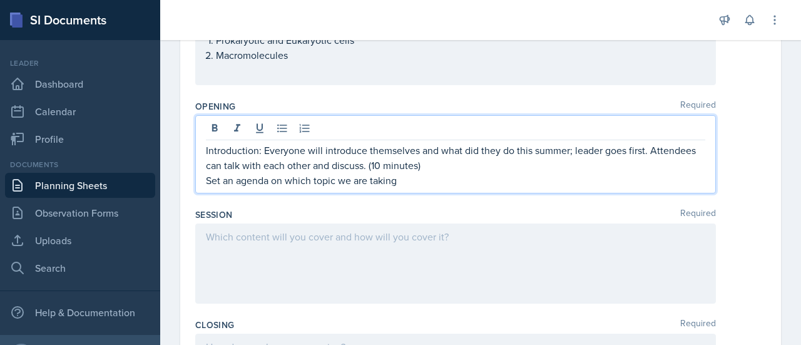
click at [415, 143] on p "Introduction: Everyone will introduce themselves and what did they do this summ…" at bounding box center [455, 158] width 499 height 30
click at [419, 185] on p "Set an agenda on which topic we are taking" at bounding box center [455, 180] width 499 height 15
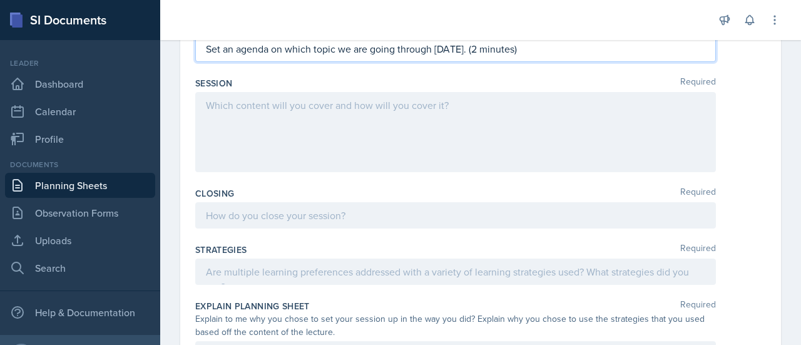
click at [334, 116] on div at bounding box center [455, 132] width 520 height 80
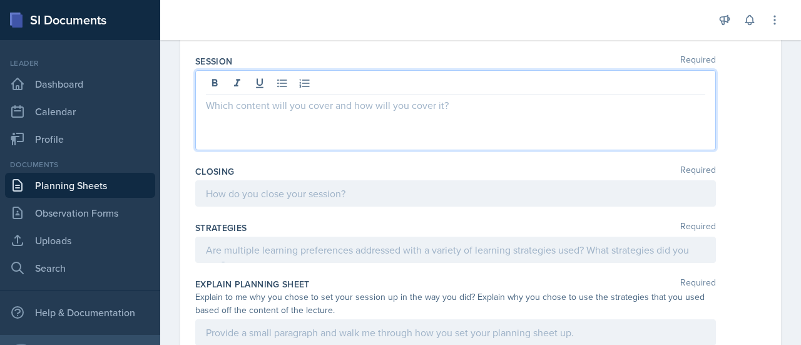
scroll to position [311, 0]
click at [272, 99] on p "let them go through the notes or slides for 10 minutes" at bounding box center [460, 105] width 489 height 15
drag, startPoint x: 378, startPoint y: 103, endPoint x: 326, endPoint y: 110, distance: 51.7
click at [326, 110] on p "let them review module 1 hrough the notes or slides for 10 minutes" at bounding box center [460, 105] width 489 height 15
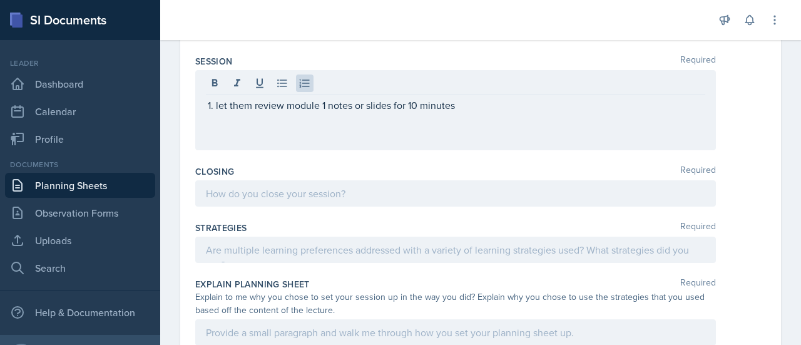
click at [460, 112] on div "let them review module 1 notes or slides for 10 minutes" at bounding box center [455, 110] width 520 height 80
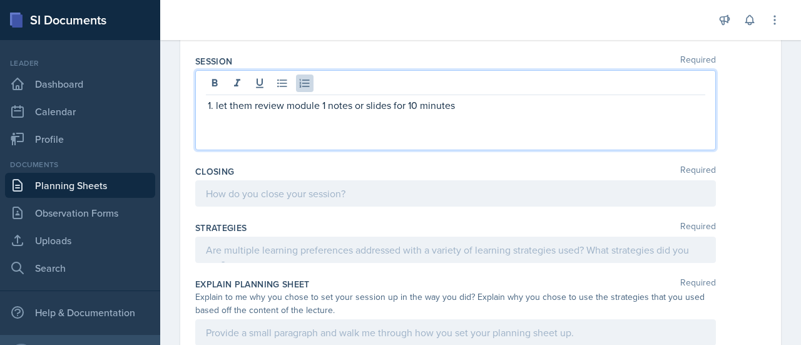
click at [462, 104] on p "let them review module 1 notes or slides for 10 minutes" at bounding box center [460, 105] width 489 height 15
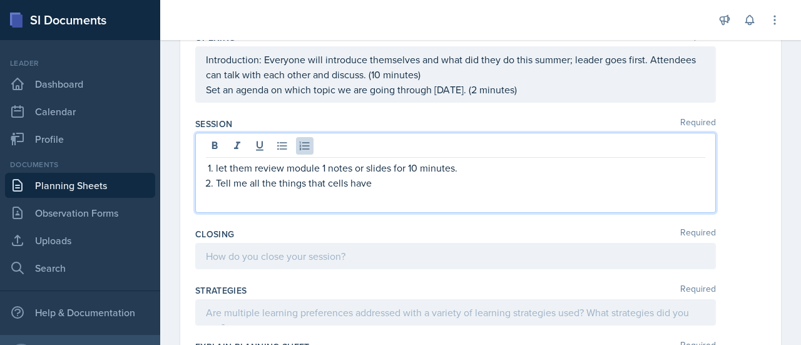
scroll to position [232, 0]
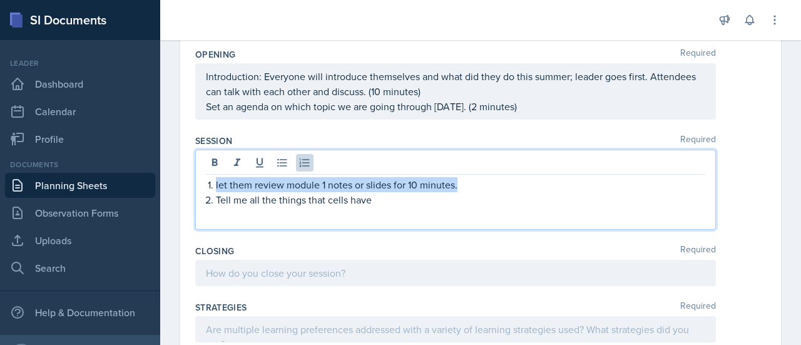
drag, startPoint x: 465, startPoint y: 182, endPoint x: 190, endPoint y: 173, distance: 275.4
click at [190, 173] on div "Date [DATE] [DATE] 27 28 29 30 31 1 2 3 4 5 6 7 8 9 10 11 12 13 14 15 16 17 18 …" at bounding box center [480, 268] width 600 height 804
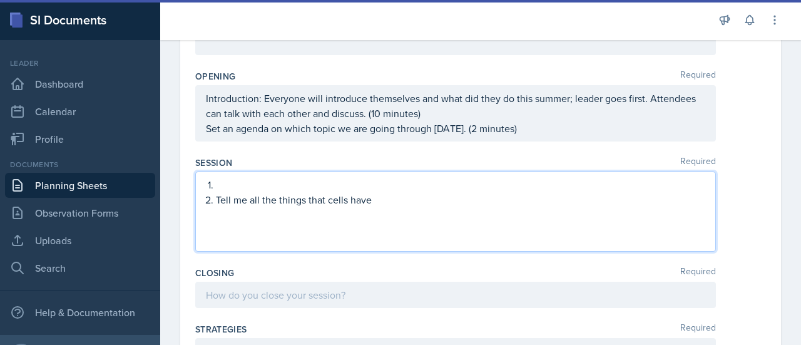
click at [218, 199] on p "Tell me all the things that cells have" at bounding box center [460, 199] width 489 height 15
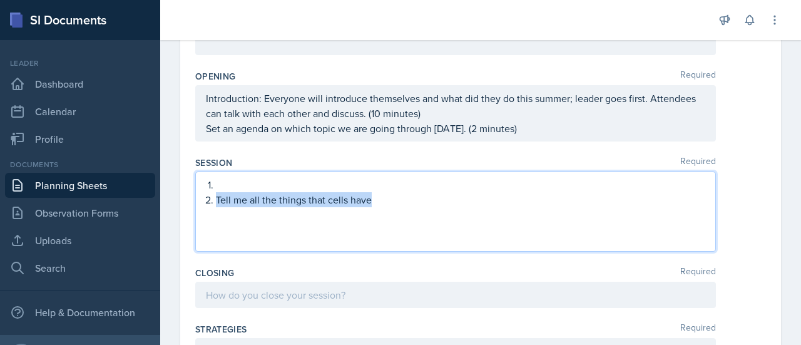
drag, startPoint x: 373, startPoint y: 202, endPoint x: 215, endPoint y: 201, distance: 158.2
click at [216, 201] on li "Tell me all the things that cells have" at bounding box center [460, 199] width 489 height 15
copy p "Tell me all the things that cells have"
click at [220, 181] on p at bounding box center [460, 184] width 489 height 15
drag, startPoint x: 375, startPoint y: 201, endPoint x: 206, endPoint y: 206, distance: 168.3
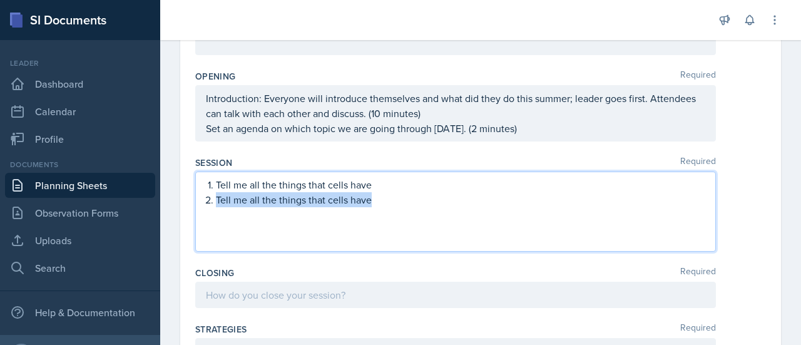
click at [206, 206] on div "Tell me all the things that cells have Tell me all the things that cells have" at bounding box center [455, 211] width 520 height 80
click at [276, 185] on p "Tell me all the things that cells have" at bounding box center [460, 184] width 489 height 15
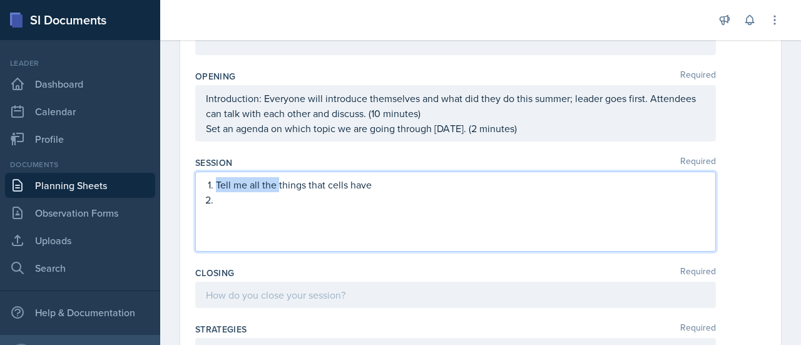
drag, startPoint x: 276, startPoint y: 185, endPoint x: 218, endPoint y: 184, distance: 58.8
click at [218, 184] on p "Tell me all the things that cells have" at bounding box center [460, 184] width 489 height 15
click at [388, 185] on p "Ask them what are the things that cells have" at bounding box center [460, 184] width 489 height 15
click at [435, 183] on p "Ask them what are the things that cells must have" at bounding box center [460, 184] width 489 height 15
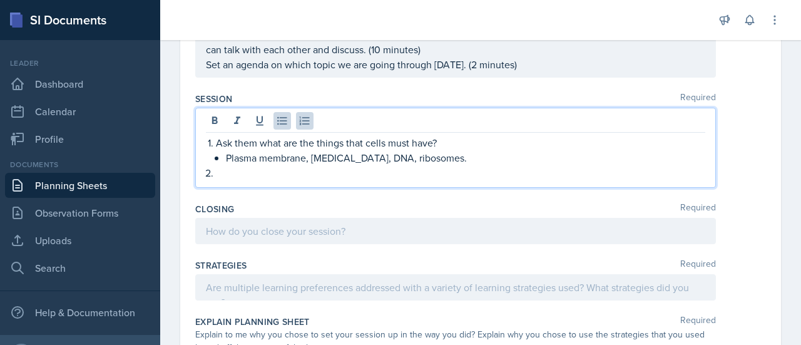
scroll to position [276, 0]
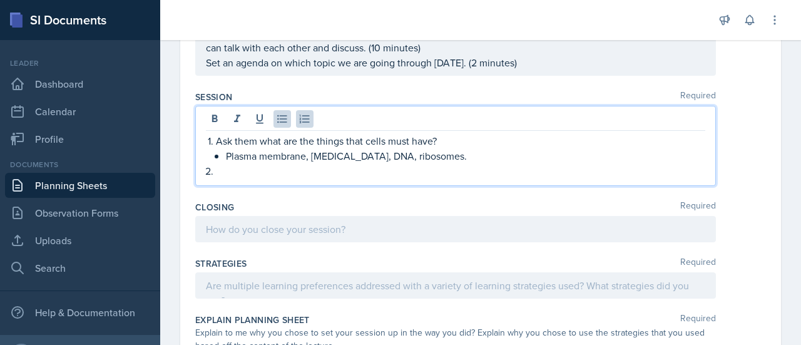
click at [220, 172] on p at bounding box center [460, 170] width 489 height 15
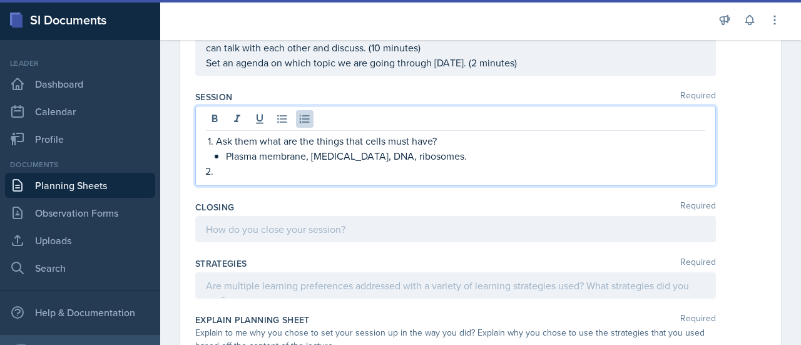
click at [446, 133] on p "Ask them what are the things that cells must have?" at bounding box center [460, 140] width 489 height 15
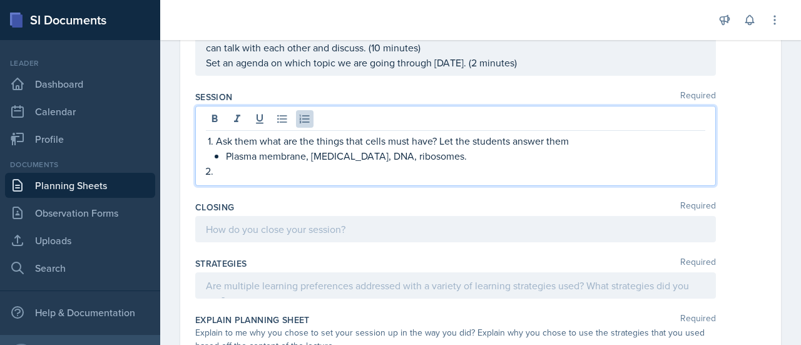
click at [228, 172] on p at bounding box center [460, 170] width 489 height 15
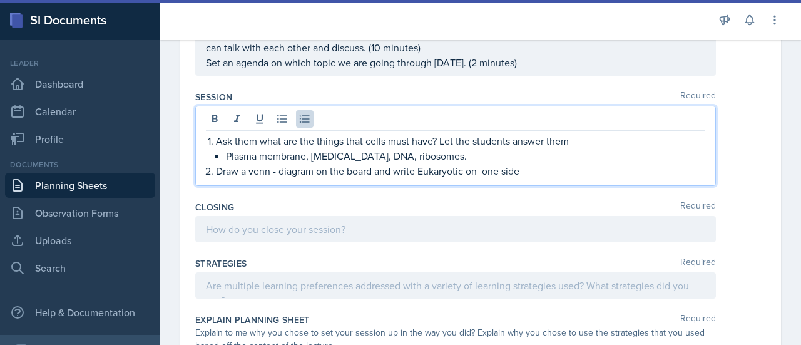
drag, startPoint x: 524, startPoint y: 170, endPoint x: 482, endPoint y: 170, distance: 41.9
click at [482, 170] on p "Draw a venn - diagram on the board and write Eukaryotic on one side" at bounding box center [460, 170] width 489 height 15
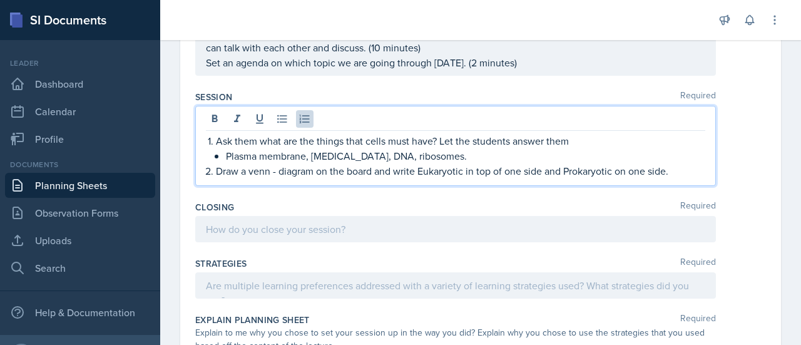
click at [265, 169] on p "Draw a venn - diagram on the board and write Eukaryotic in top of one side and …" at bounding box center [460, 170] width 489 height 15
click at [271, 172] on p "Draw a venn - diagram on the board and write Eukaryotic in top of one side and …" at bounding box center [460, 170] width 489 height 15
click at [680, 171] on p "Draw a venn- diagram on the board and write Eukaryotic in top of one side and P…" at bounding box center [460, 170] width 489 height 15
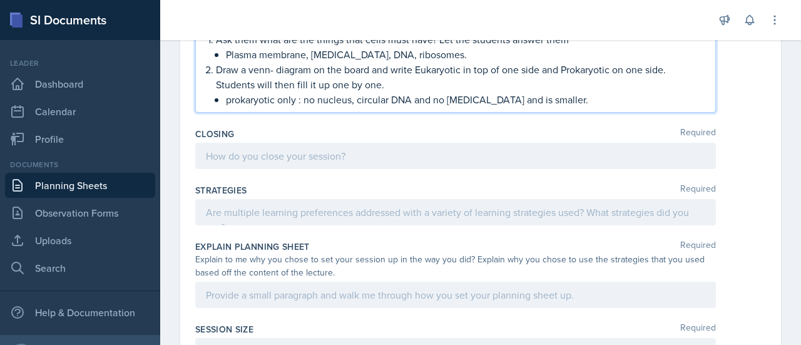
scroll to position [378, 0]
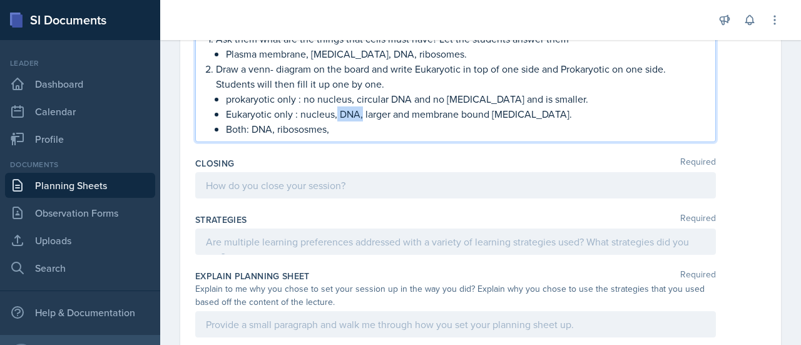
drag, startPoint x: 362, startPoint y: 112, endPoint x: 337, endPoint y: 113, distance: 24.4
click at [337, 113] on p "Eukaryotic only : nucleus, DNA, larger and membrane bound [MEDICAL_DATA]." at bounding box center [465, 113] width 479 height 15
drag, startPoint x: 412, startPoint y: 97, endPoint x: 350, endPoint y: 97, distance: 61.3
click at [350, 97] on p "prokaryotic only : no nucleus, circular DNA and no [MEDICAL_DATA] and is smalle…" at bounding box center [465, 98] width 479 height 15
click at [368, 98] on p "prokaryotic only : no nucleus and no [MEDICAL_DATA] and is smaller." at bounding box center [465, 98] width 479 height 15
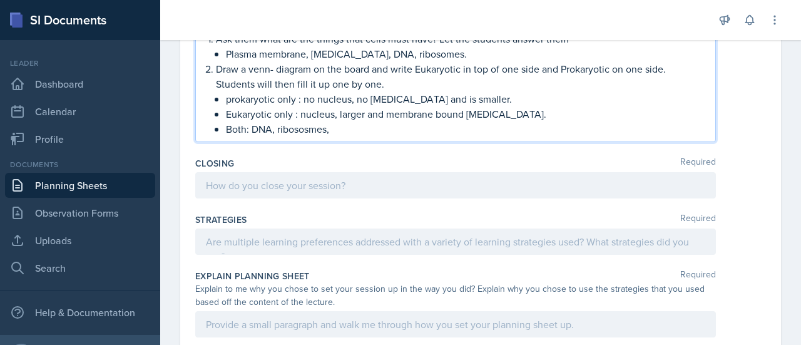
click at [343, 131] on p "Both: DNA, ribososmes," at bounding box center [465, 128] width 479 height 15
click at [308, 126] on p "Both: DNA, ribososmes, cell membrane and [MEDICAL_DATA]." at bounding box center [465, 128] width 479 height 15
click at [467, 127] on p "Both: DNA, ribosomes, cell membrane and [MEDICAL_DATA]." at bounding box center [465, 128] width 479 height 15
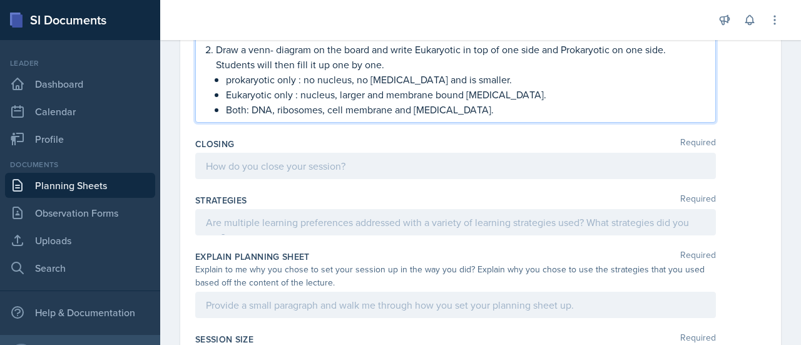
scroll to position [330, 0]
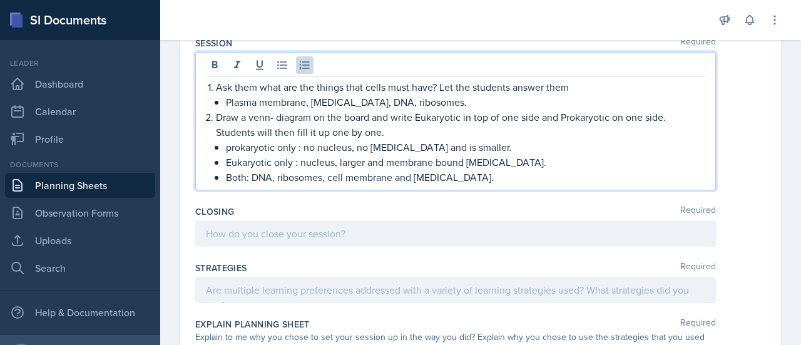
click at [260, 115] on p "Draw a venn- diagram on the board and write Eukaryotic in top of one side and P…" at bounding box center [460, 124] width 489 height 30
click at [487, 176] on p "Both: DNA, ribosomes, cell membrane and [MEDICAL_DATA]." at bounding box center [465, 176] width 479 height 15
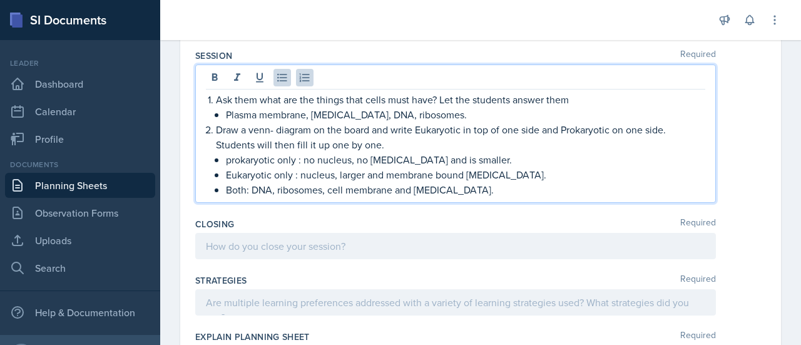
click at [448, 114] on p "Plasma membrane, [MEDICAL_DATA], DNA, ribosomes." at bounding box center [465, 114] width 479 height 15
click at [479, 186] on p "Both: DNA, ribosomes, cell membrane and [MEDICAL_DATA]." at bounding box center [465, 189] width 479 height 15
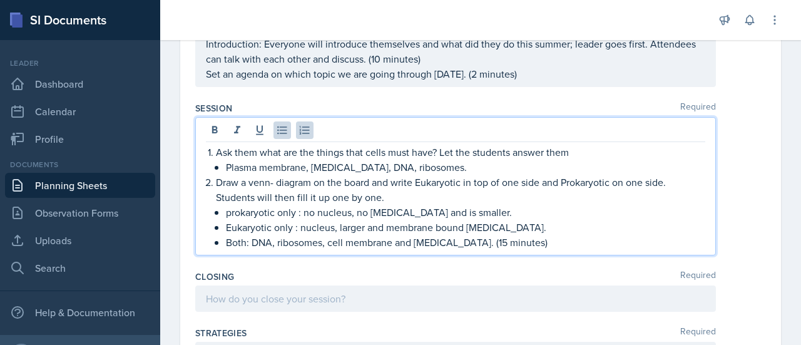
scroll to position [265, 0]
click at [525, 238] on p "Both: DNA, ribosomes, cell membrane and [MEDICAL_DATA]. (15 minutes)" at bounding box center [465, 241] width 479 height 15
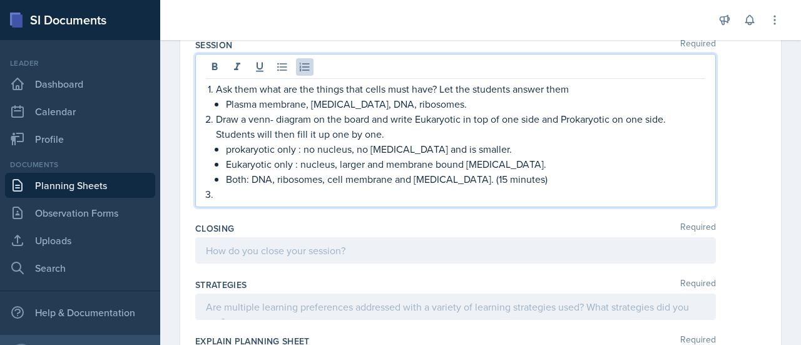
scroll to position [281, 0]
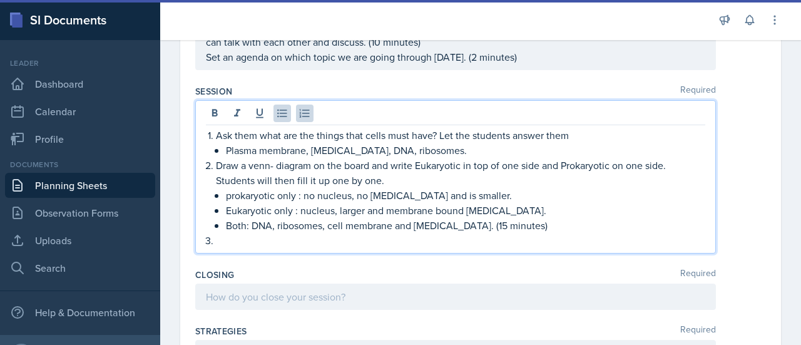
click at [445, 147] on p "Plasma membrane, [MEDICAL_DATA], DNA, ribosomes." at bounding box center [465, 150] width 479 height 15
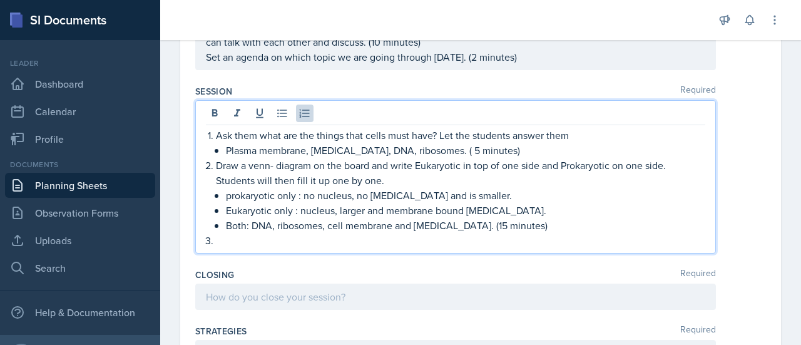
click at [261, 233] on p at bounding box center [460, 240] width 489 height 15
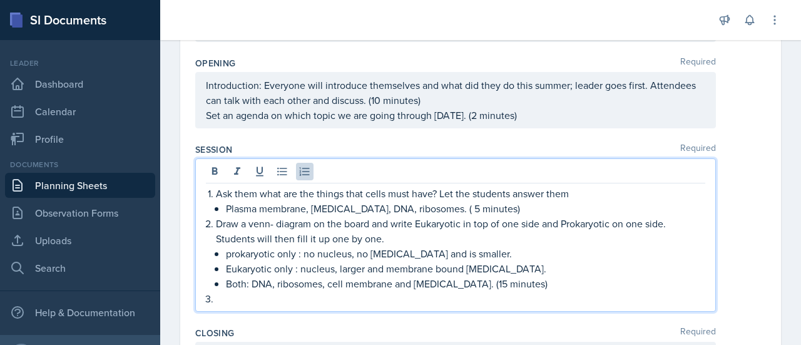
scroll to position [0, 0]
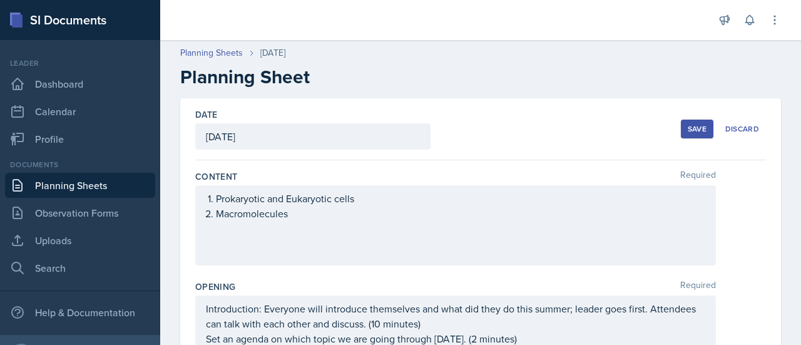
click at [687, 132] on div "Save" at bounding box center [696, 129] width 19 height 10
